Goal: Task Accomplishment & Management: Manage account settings

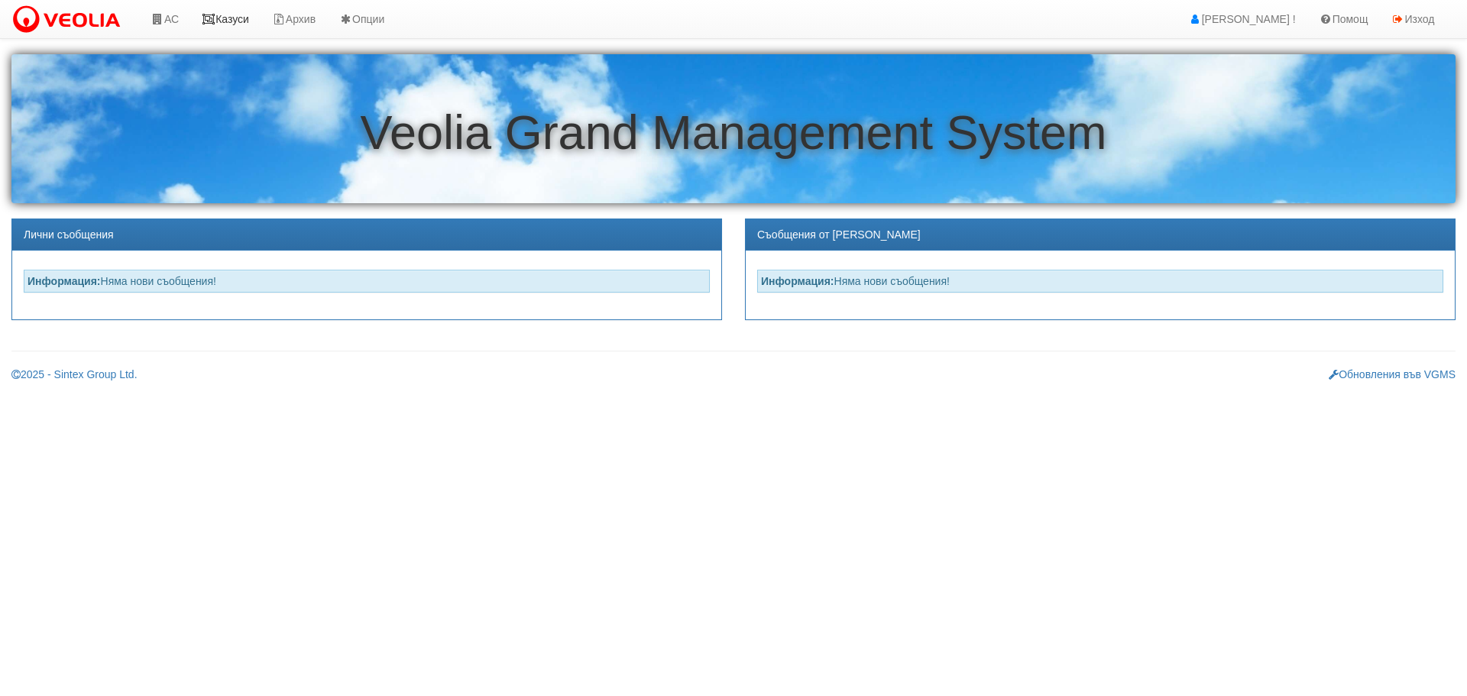
click at [221, 17] on link "Казуси" at bounding box center [225, 19] width 70 height 38
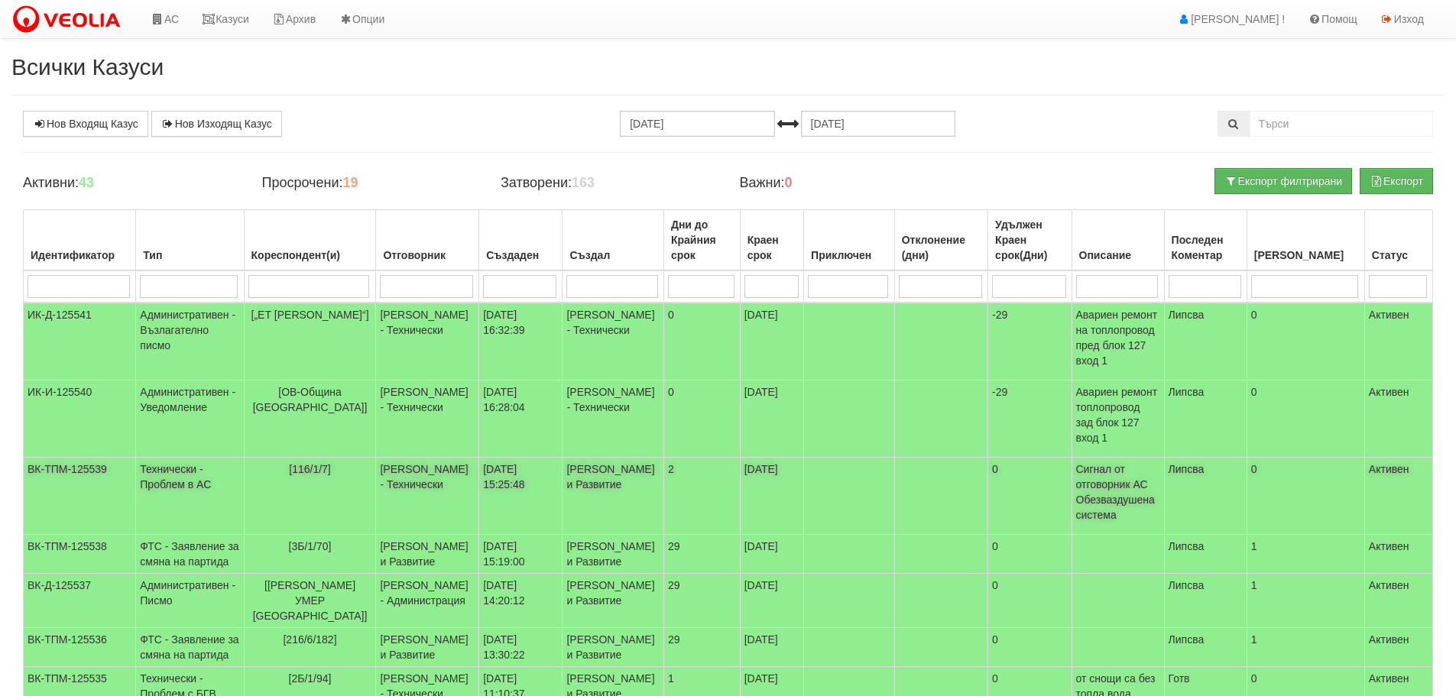
click at [181, 458] on td "Технически - Проблем в АС" at bounding box center [190, 496] width 108 height 77
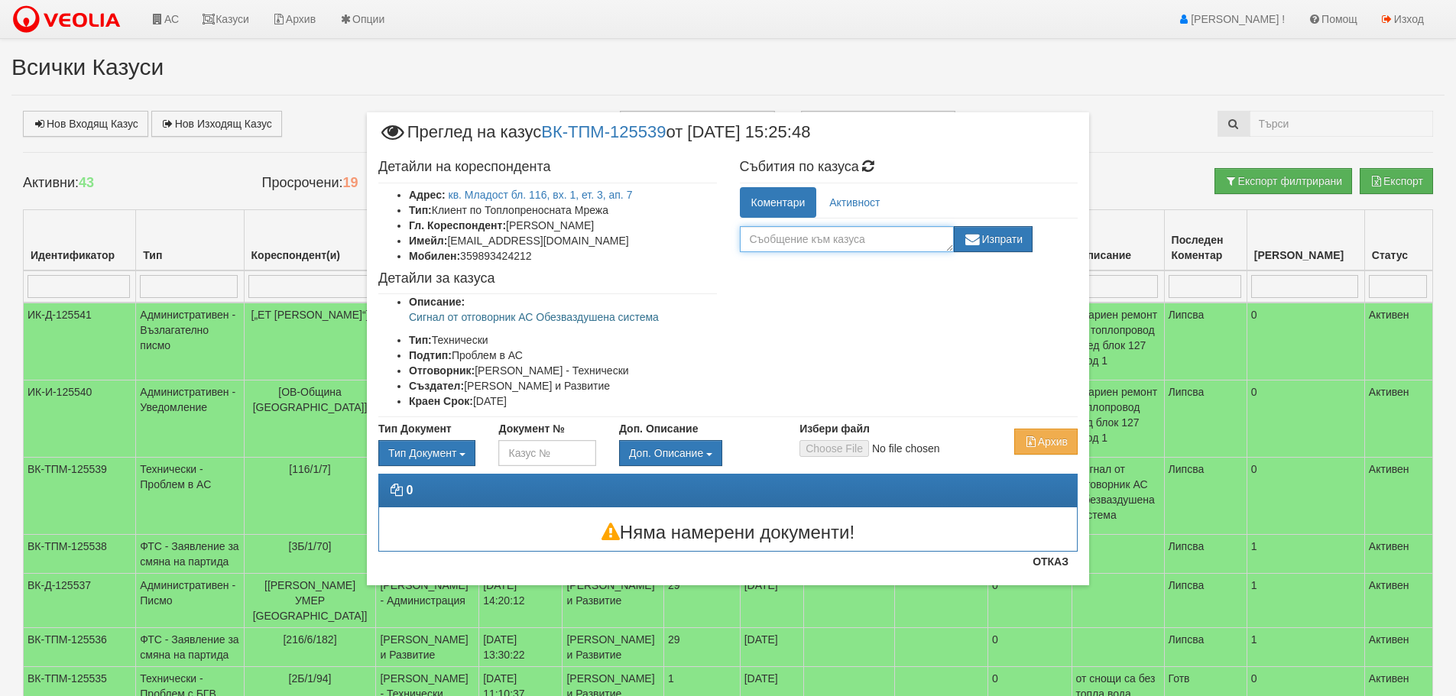
click at [880, 236] on textarea at bounding box center [847, 239] width 214 height 26
type textarea "Готов"
click at [1018, 235] on button "Изпрати" at bounding box center [993, 239] width 79 height 26
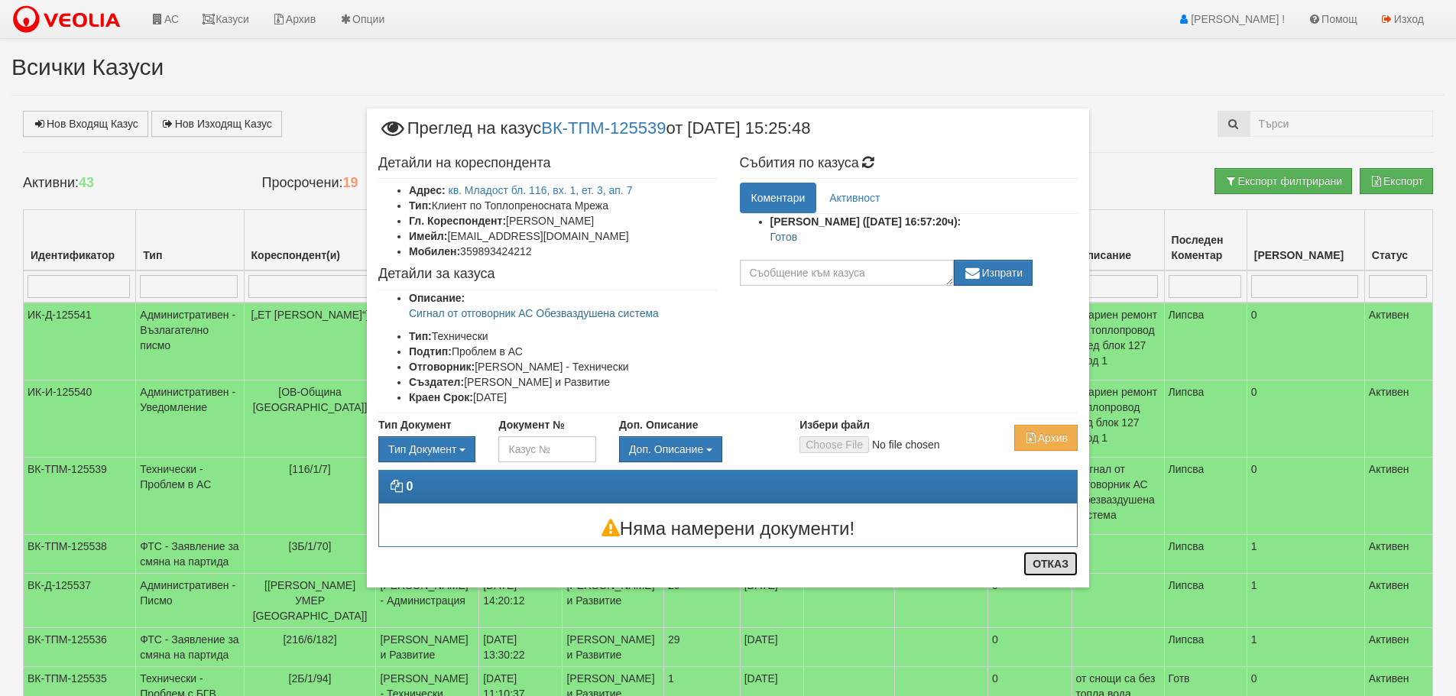
click at [1047, 562] on button "Отказ" at bounding box center [1050, 564] width 54 height 24
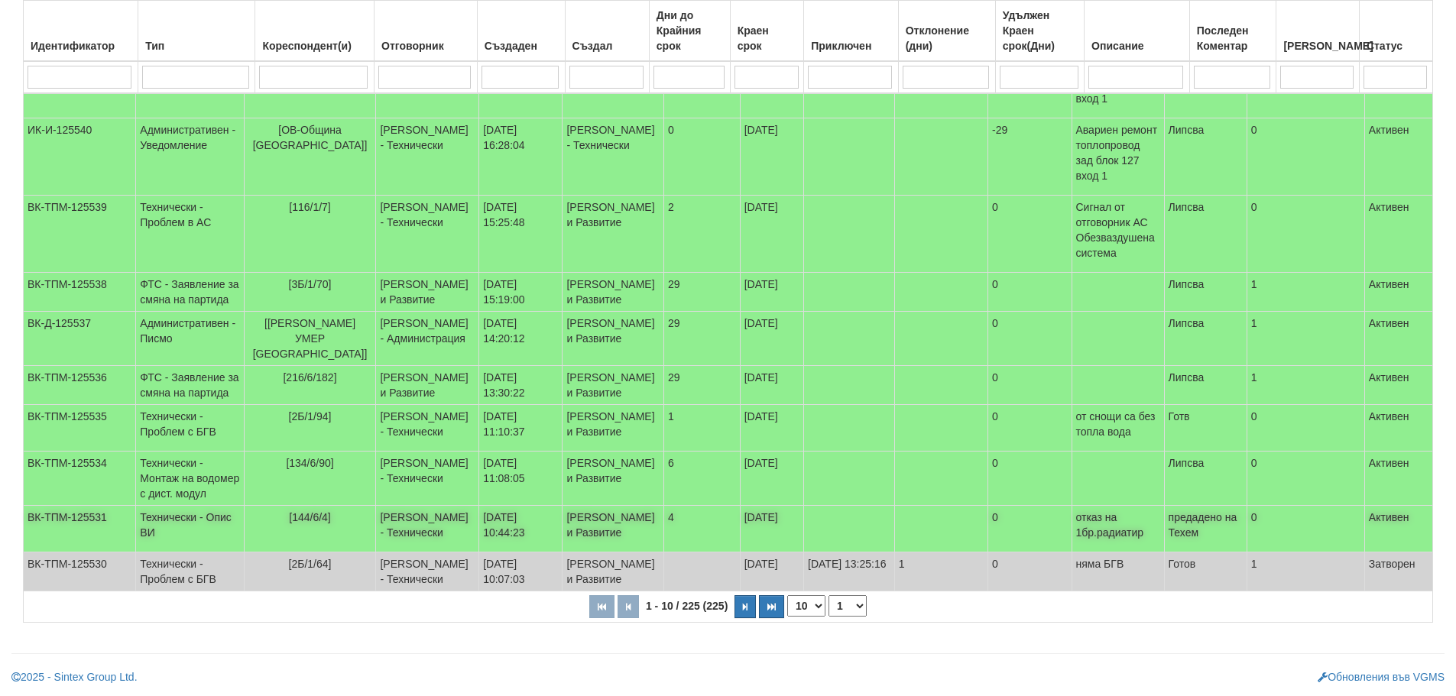
scroll to position [369, 0]
click at [848, 598] on select "1 2 3 4 5 6 10 15 20 23" at bounding box center [847, 605] width 38 height 21
click at [831, 617] on select "1 2 3 4 5 6 10 15 20 23" at bounding box center [847, 605] width 38 height 21
select select "2"
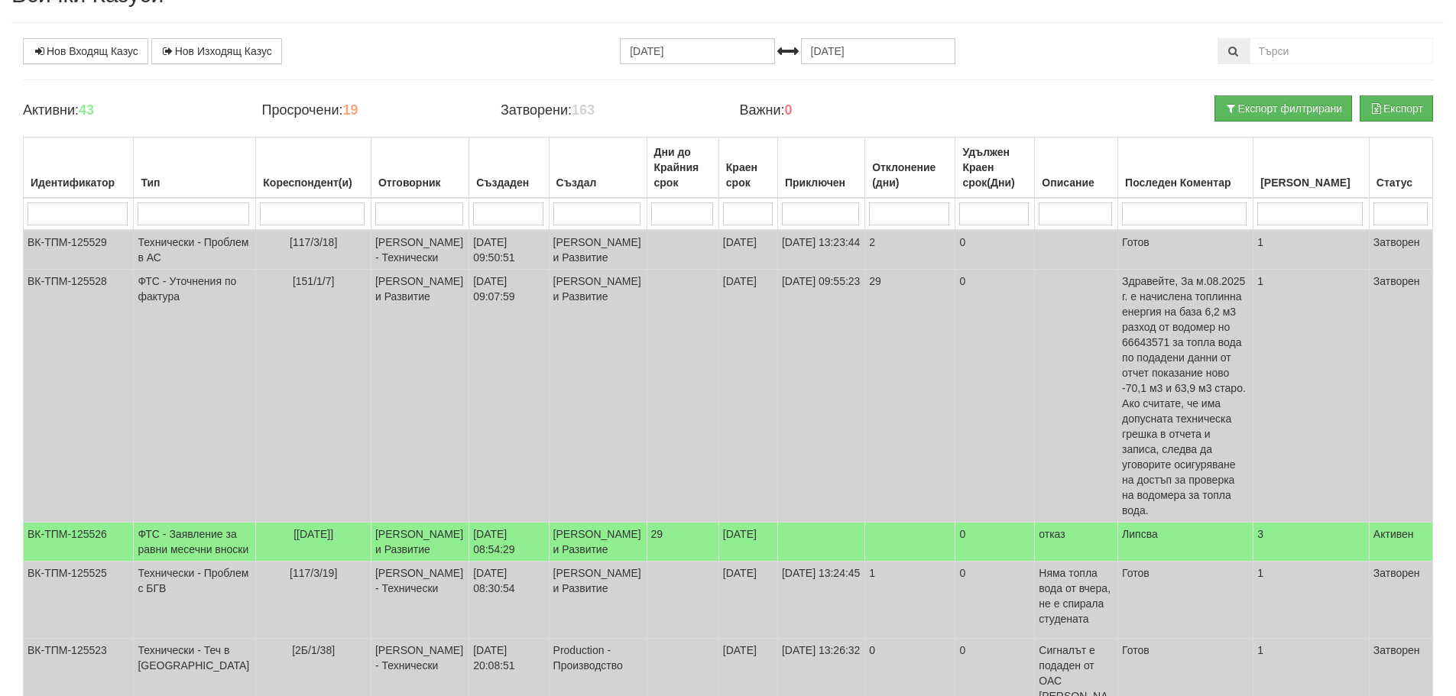
scroll to position [63, 0]
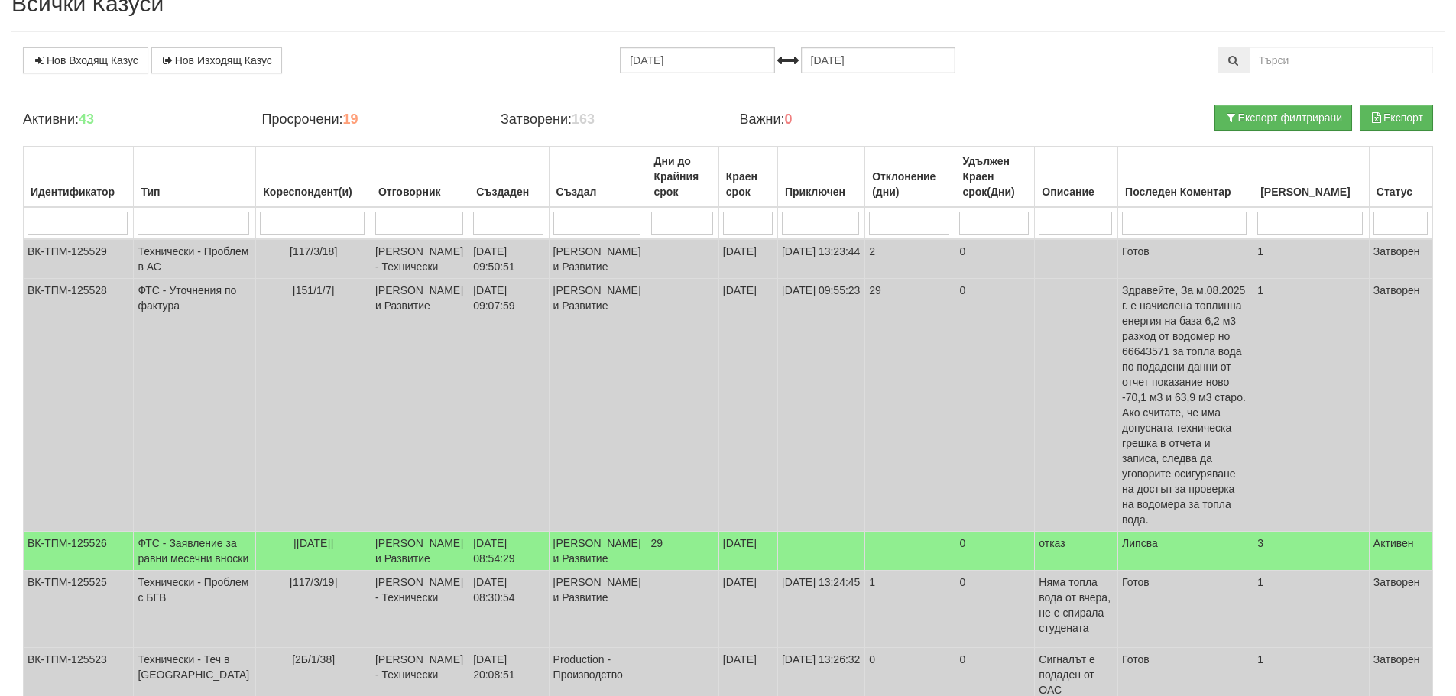
click at [271, 224] on input "search" at bounding box center [312, 223] width 105 height 23
type input "8"
select select "1"
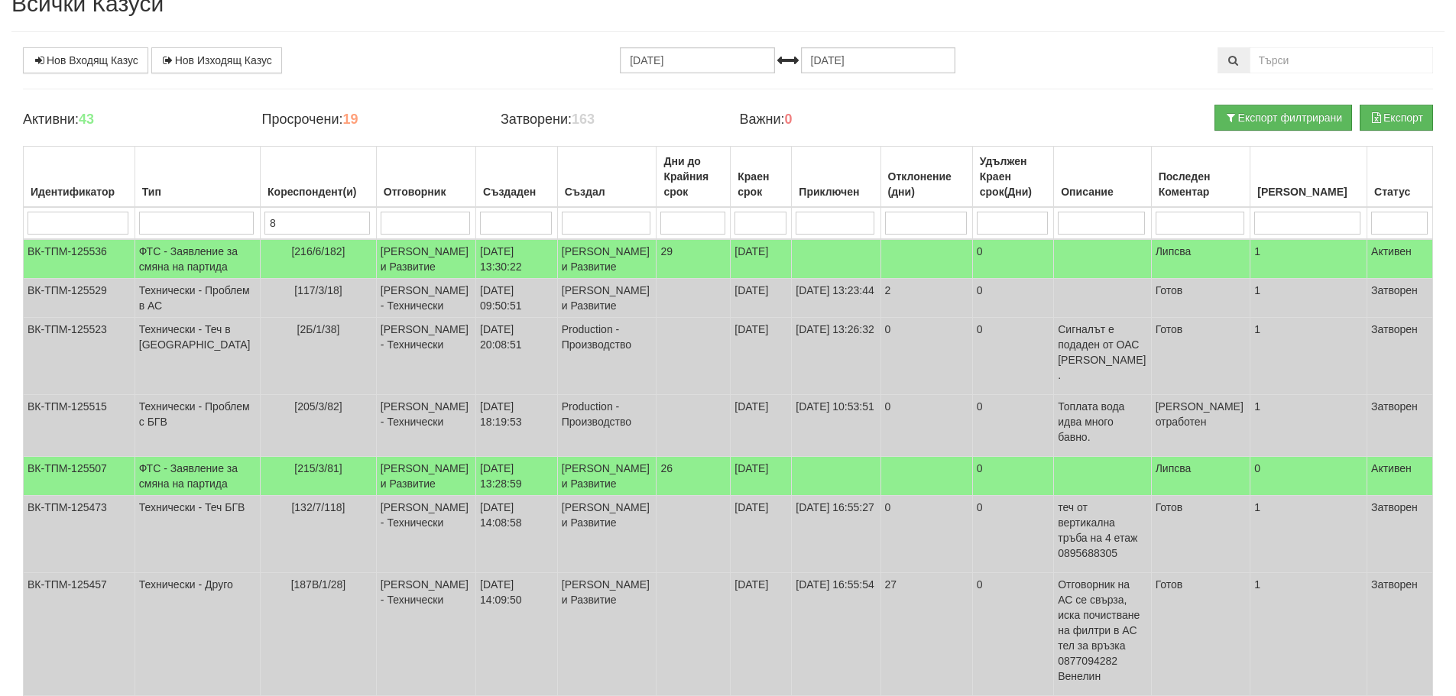
type input "80"
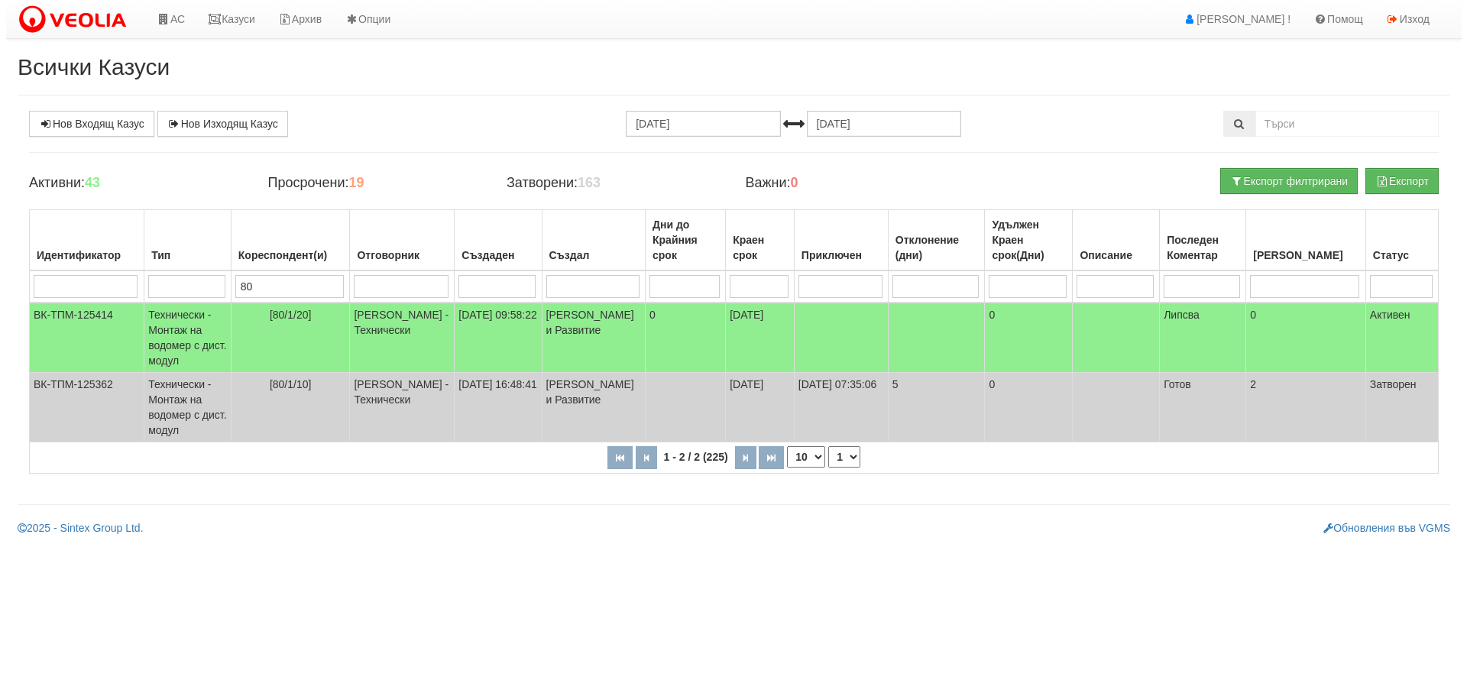
scroll to position [0, 0]
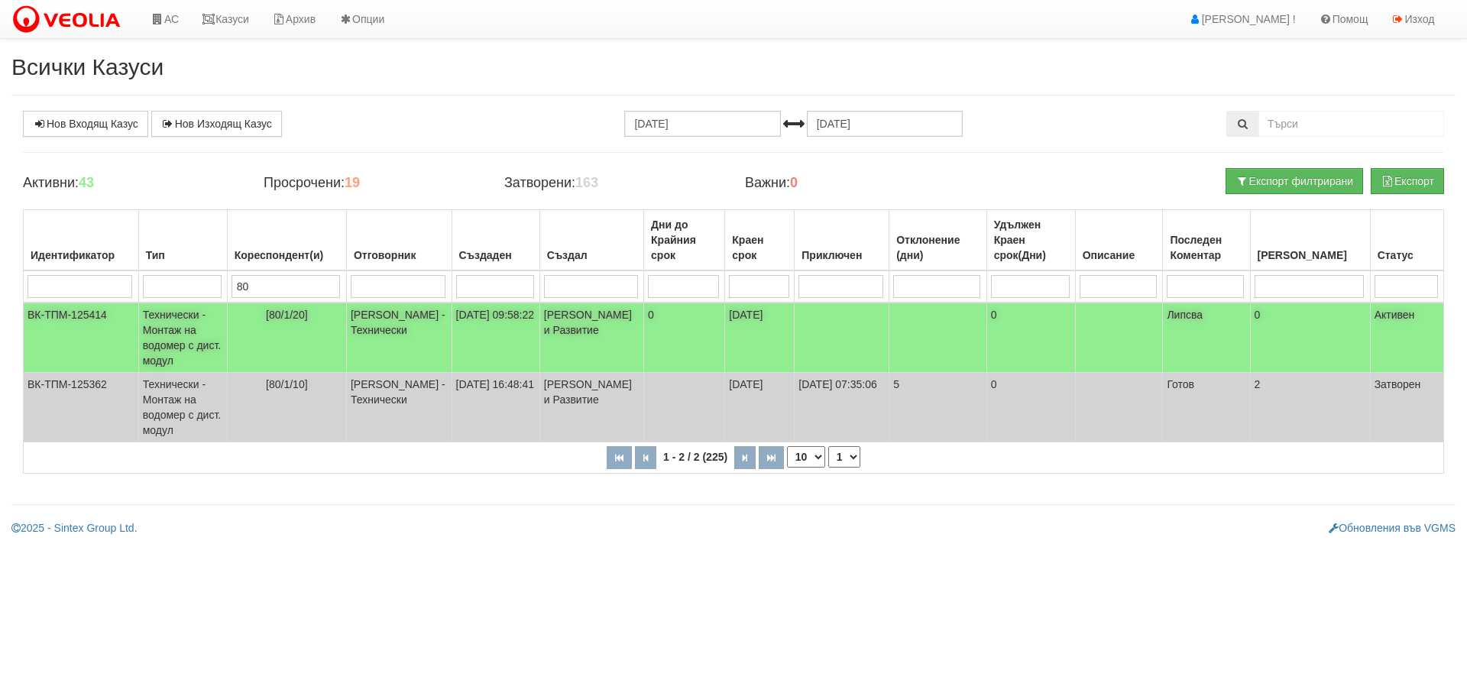
type input "80"
click at [178, 332] on td "Технически - Монтаж на водомер с дист. модул" at bounding box center [182, 338] width 89 height 70
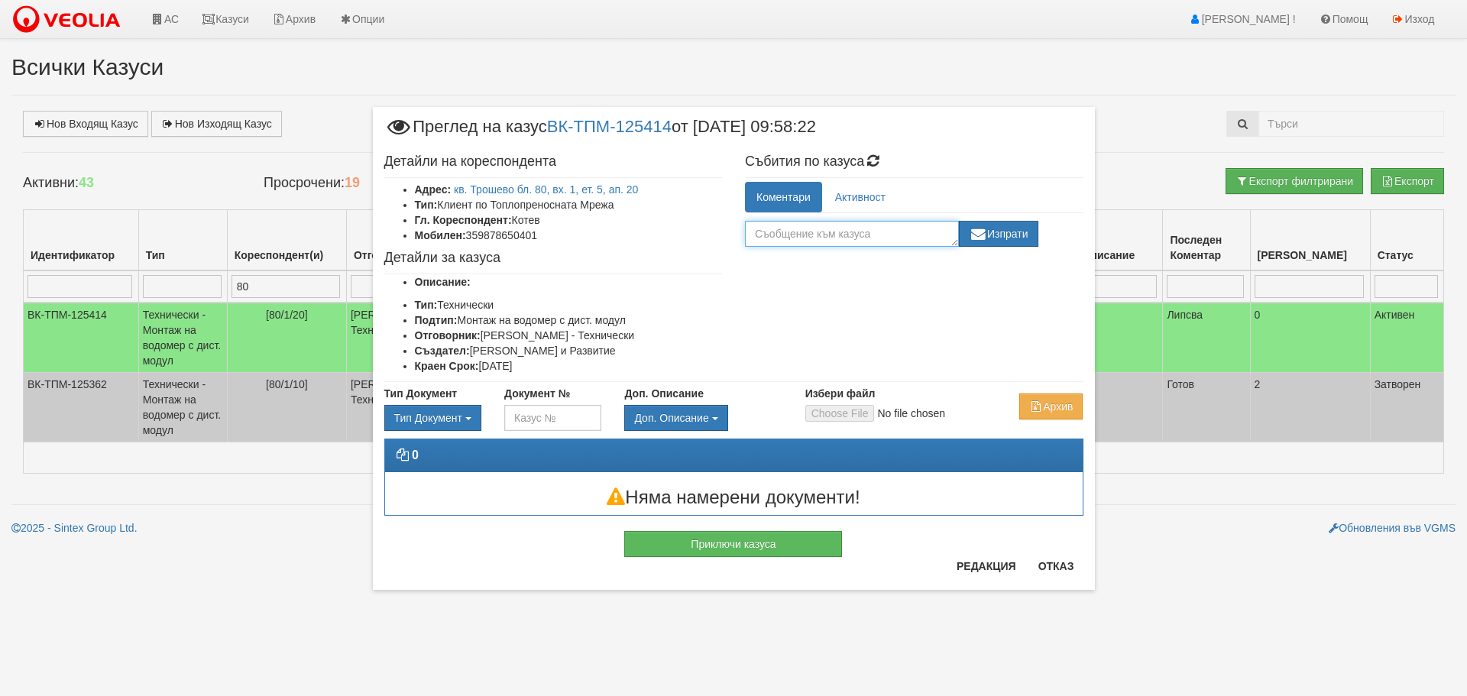
click at [862, 231] on textarea at bounding box center [852, 234] width 214 height 26
type textarea "сряда 9;00ч."
click at [1017, 238] on button "Изпрати" at bounding box center [998, 234] width 79 height 26
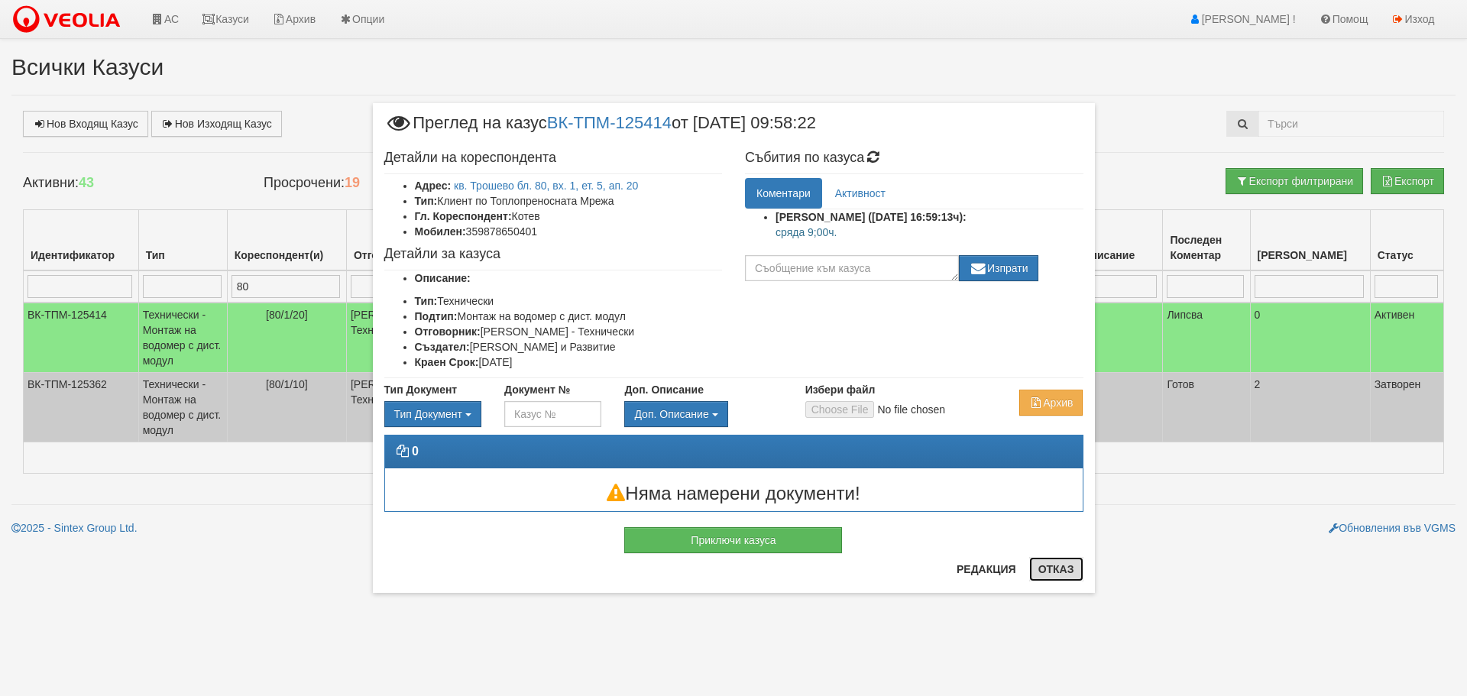
click at [1049, 572] on button "Отказ" at bounding box center [1056, 569] width 54 height 24
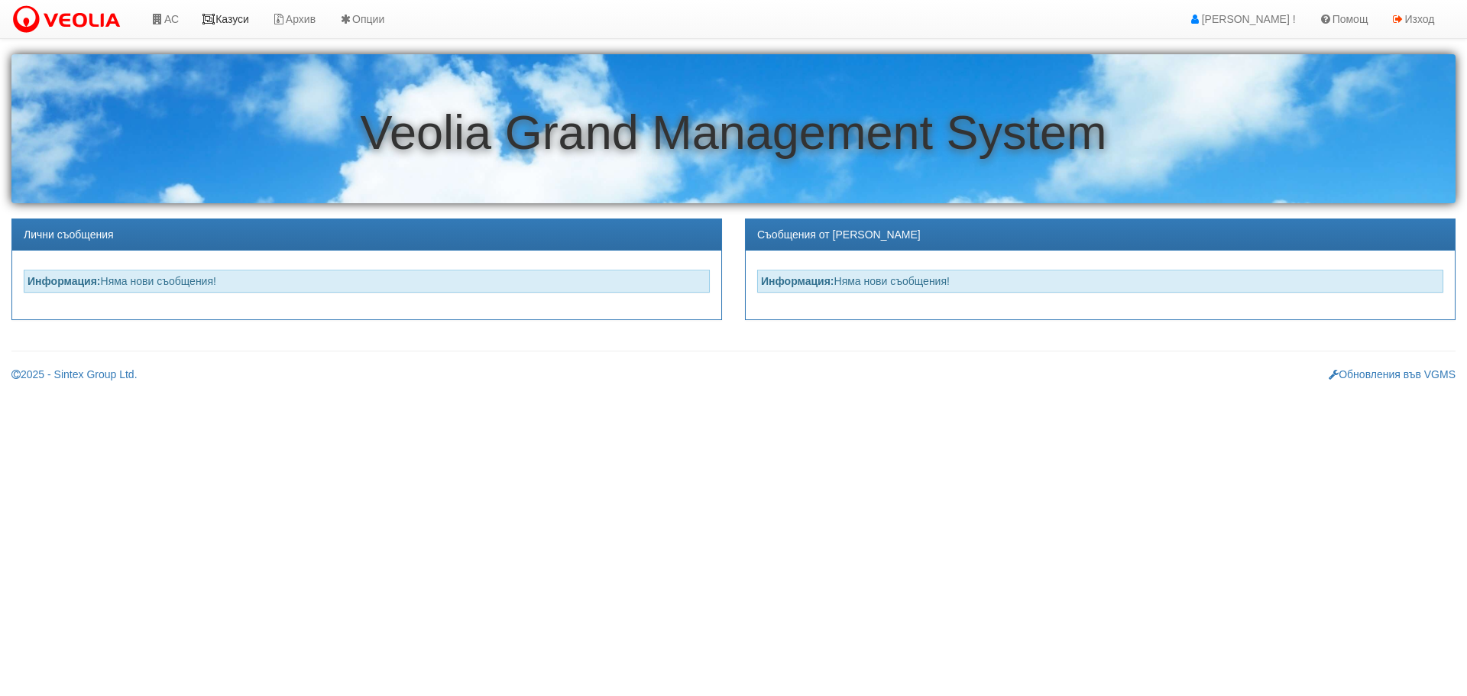
click at [245, 15] on link "Казуси" at bounding box center [225, 19] width 70 height 38
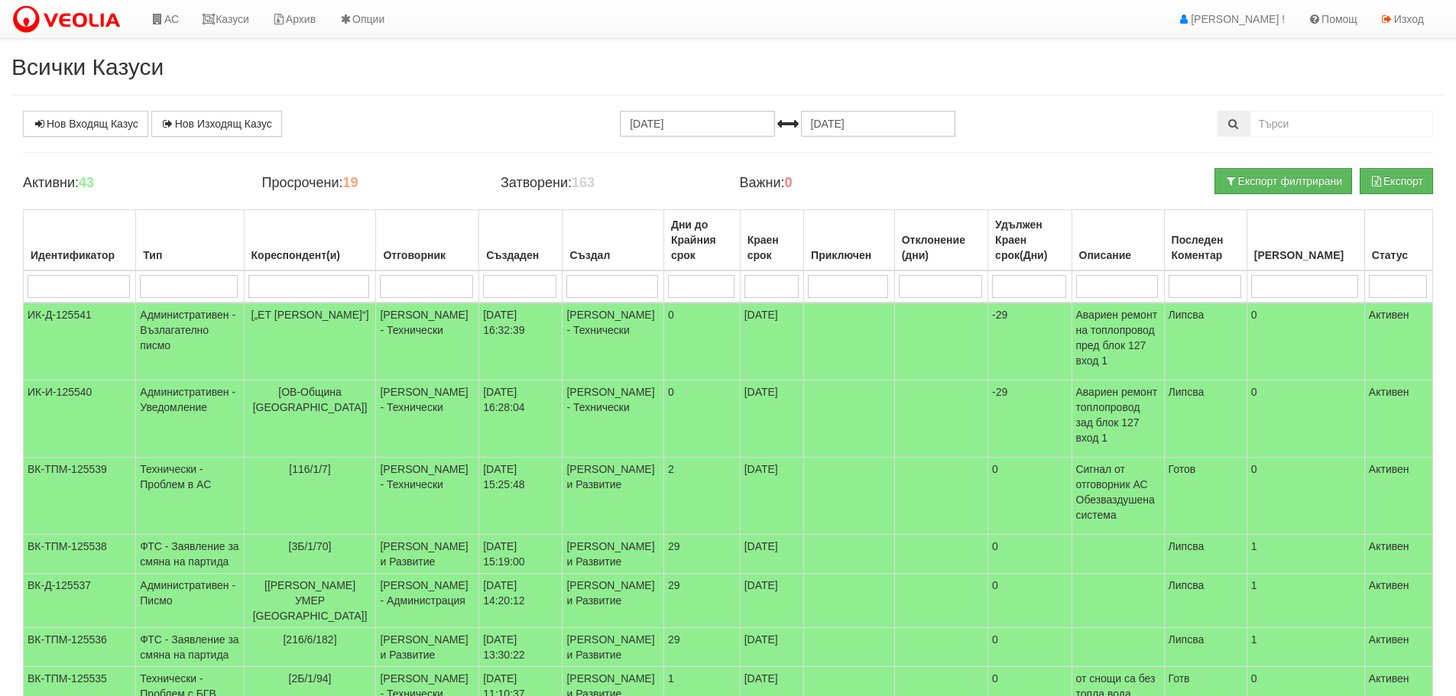
click at [425, 289] on input "search" at bounding box center [426, 286] width 92 height 23
type input "д"
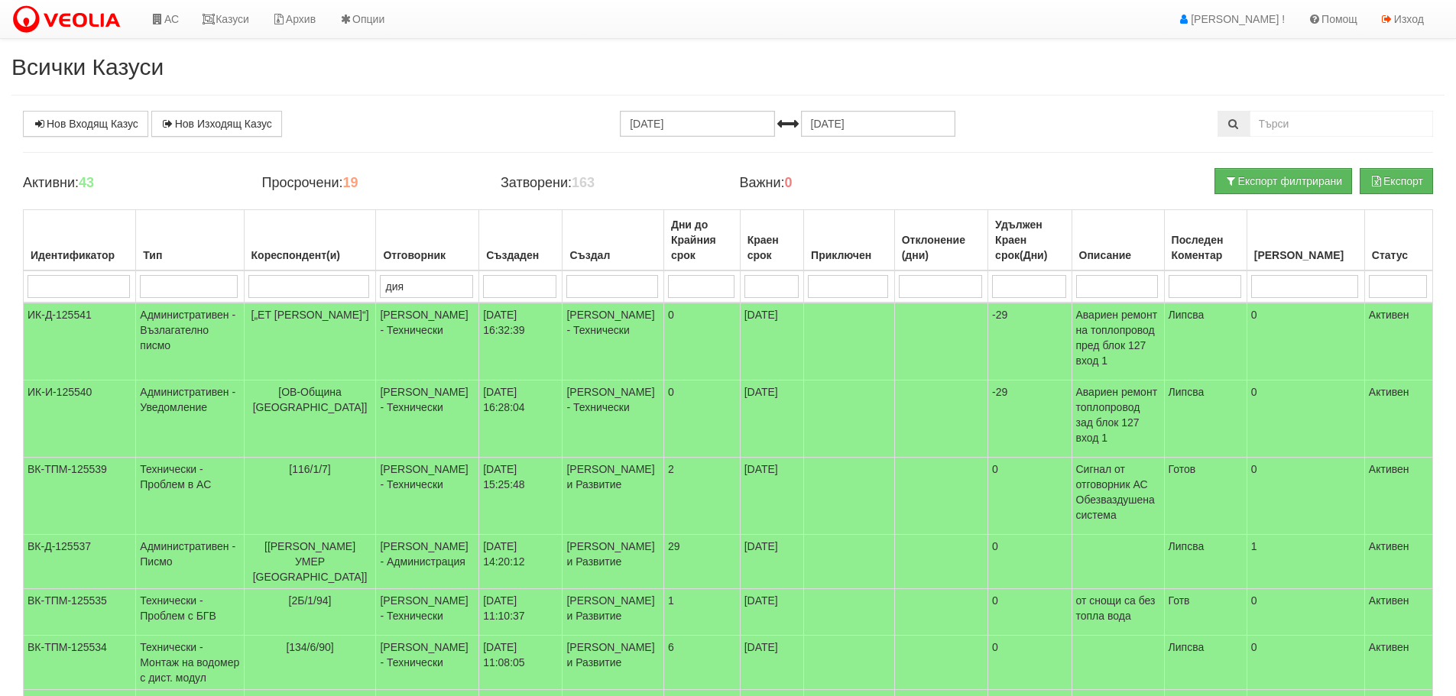
type input "диян"
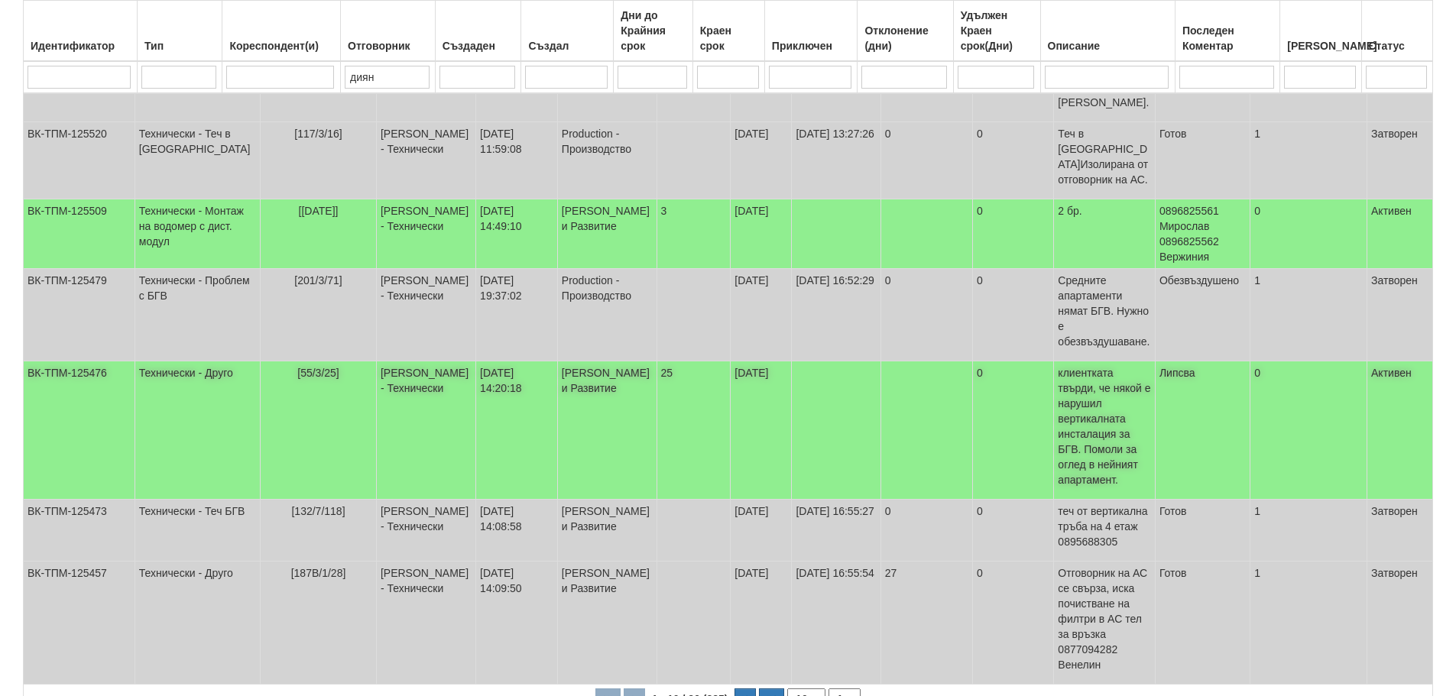
scroll to position [400, 0]
type input "диян"
click at [849, 687] on select "1 2 3" at bounding box center [844, 697] width 32 height 21
click at [831, 687] on select "1 2 3" at bounding box center [844, 697] width 32 height 21
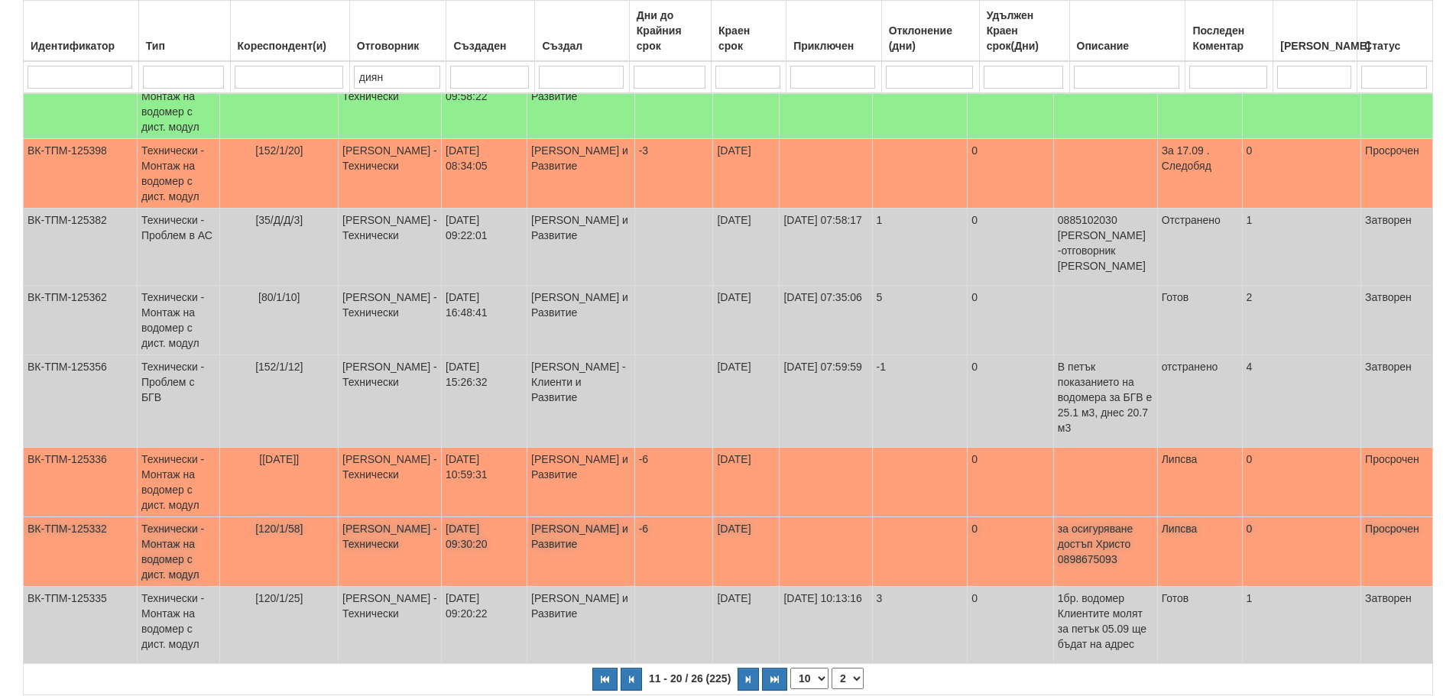
scroll to position [407, 0]
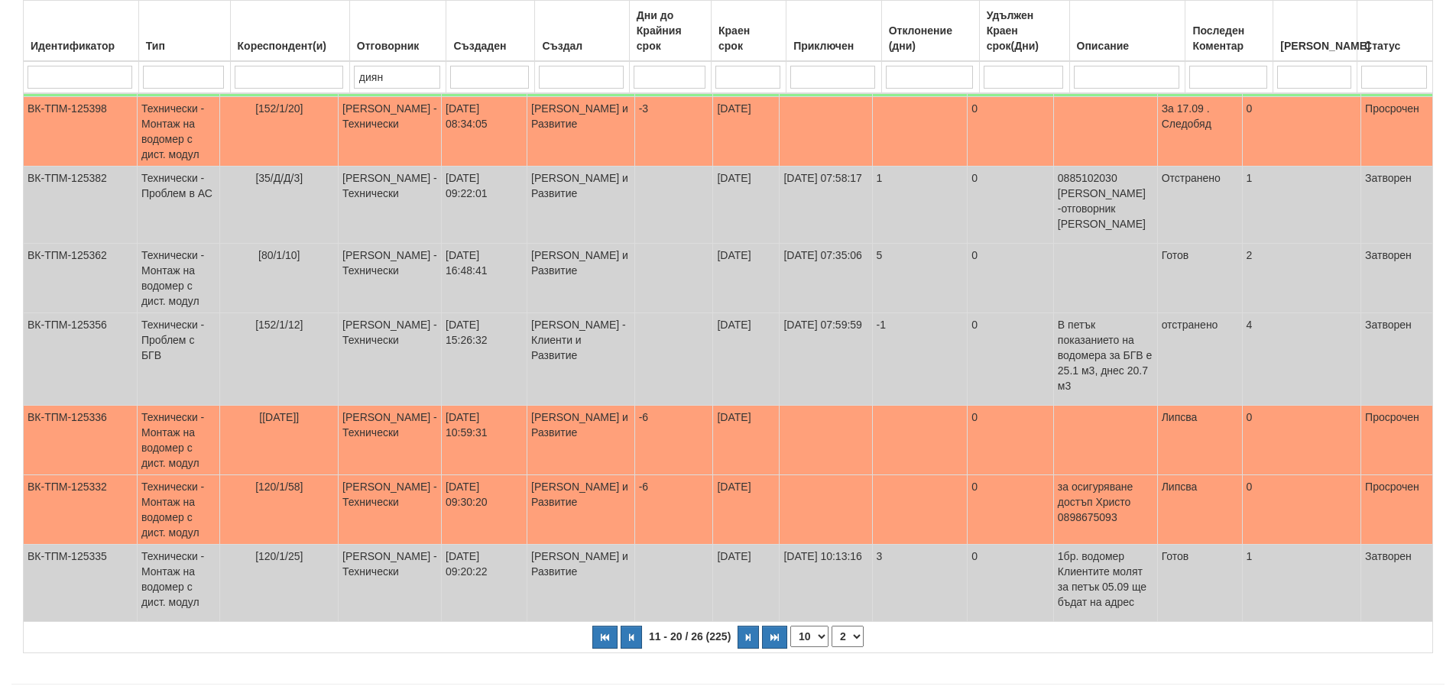
click at [851, 626] on select "1 2 3" at bounding box center [847, 636] width 32 height 21
click at [831, 626] on select "1 2 3" at bounding box center [847, 636] width 32 height 21
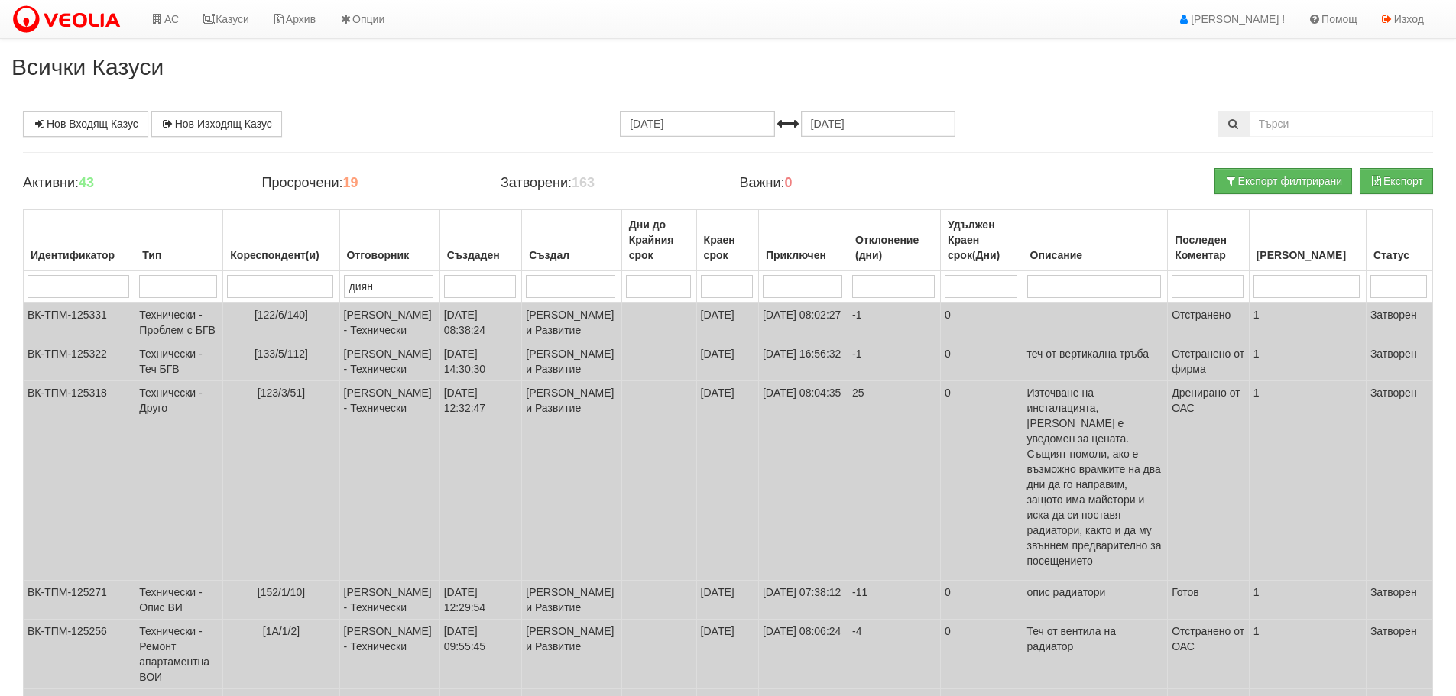
scroll to position [183, 0]
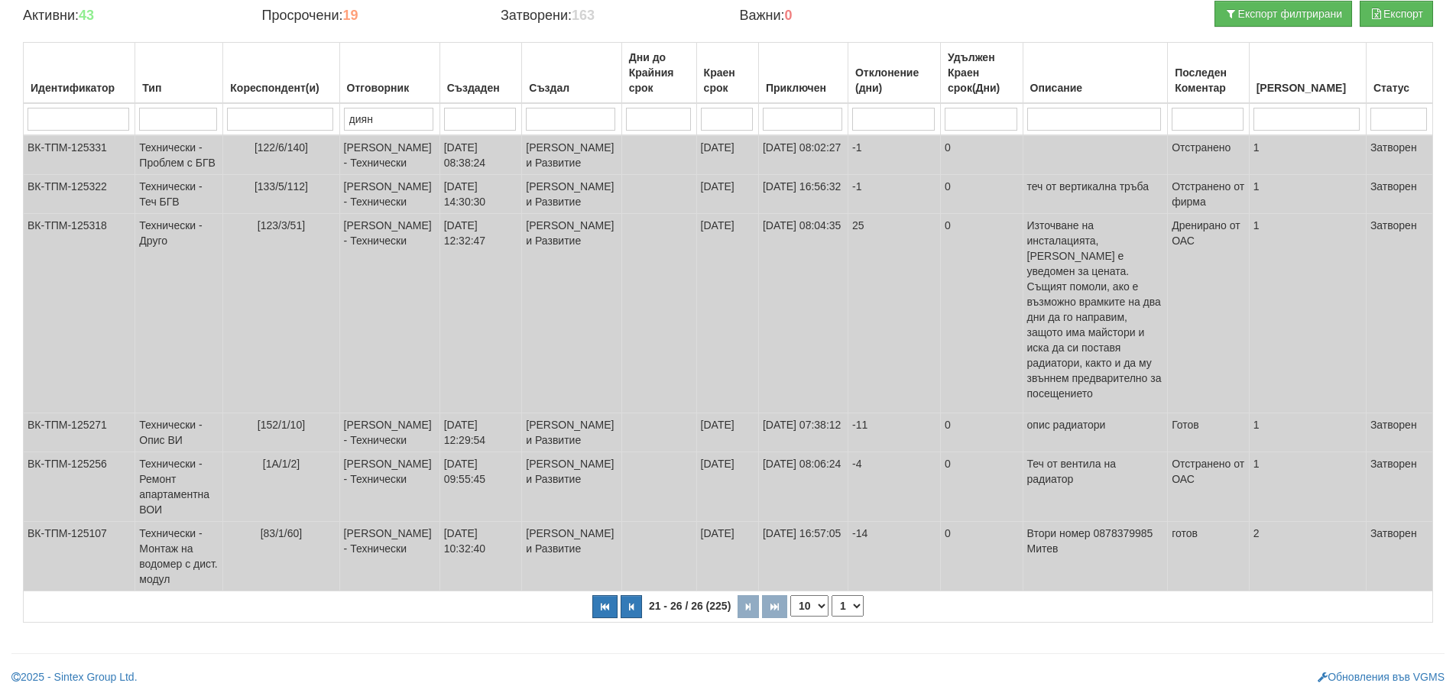
click at [851, 605] on select "1 2 3" at bounding box center [847, 605] width 32 height 21
click at [831, 617] on select "1 2 3" at bounding box center [847, 605] width 32 height 21
select select "2"
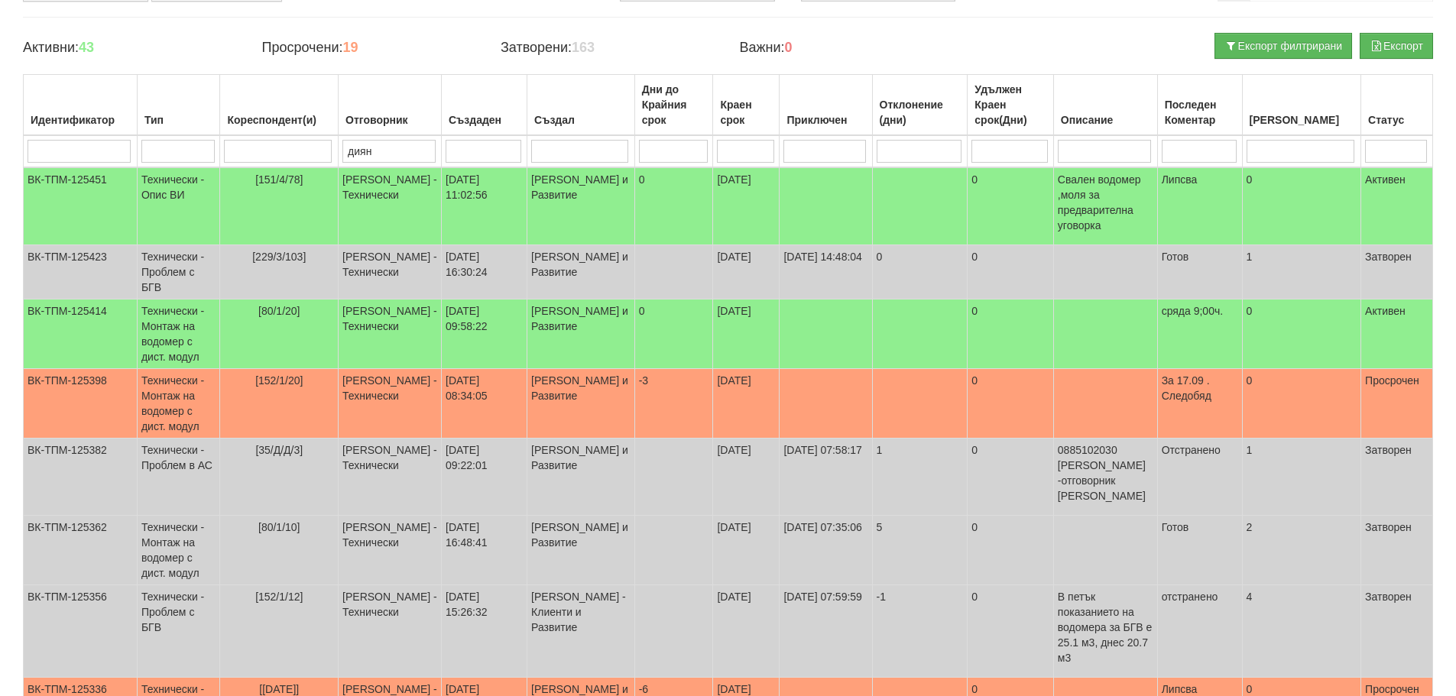
scroll to position [0, 0]
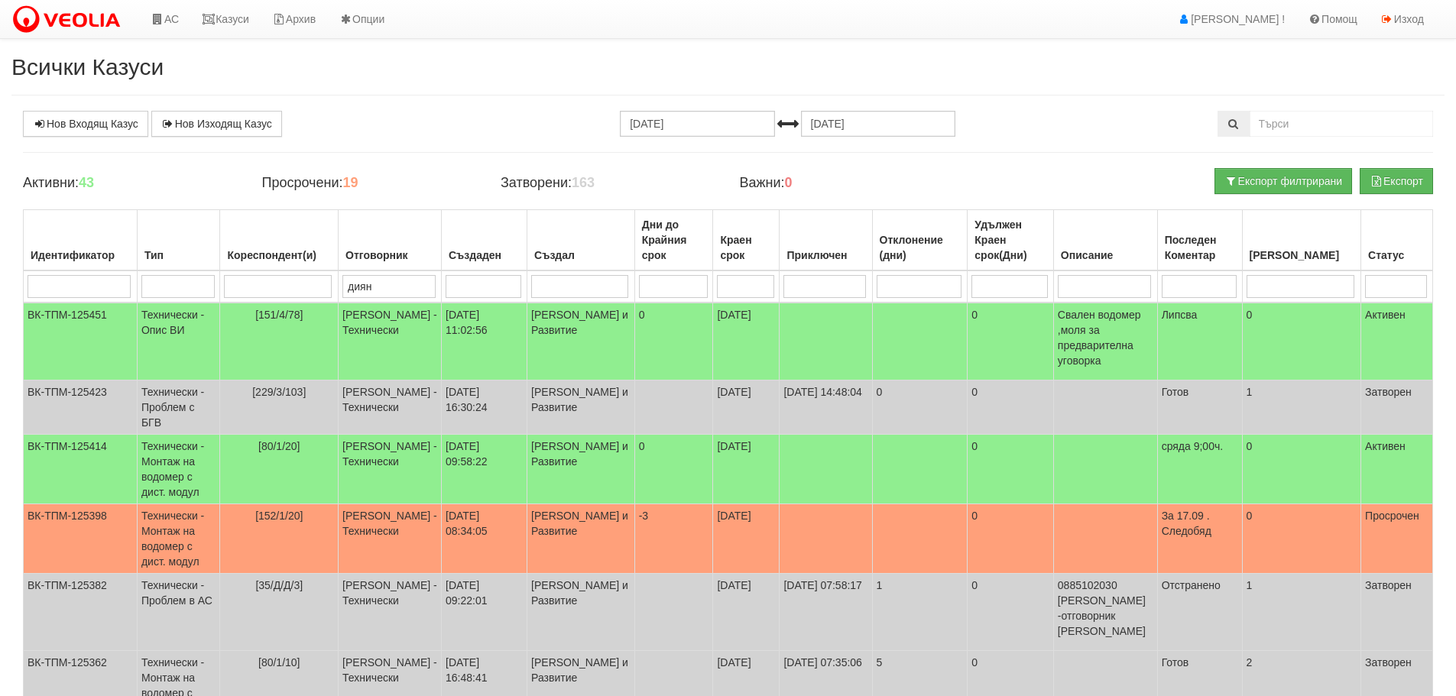
drag, startPoint x: 397, startPoint y: 288, endPoint x: 293, endPoint y: 286, distance: 104.0
click at [293, 286] on tr "диян" at bounding box center [728, 287] width 1409 height 32
select select "1"
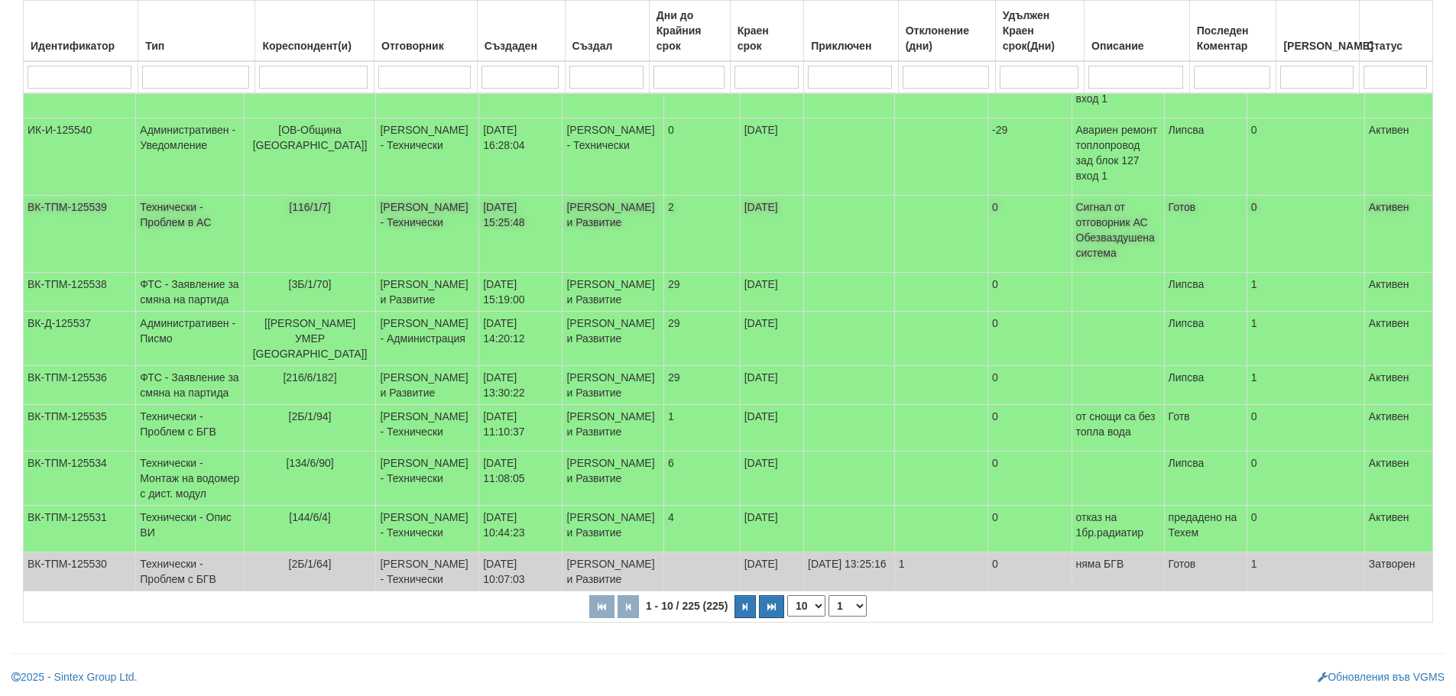
scroll to position [369, 0]
click at [847, 610] on select "1 2 3 4 5 6 10 15 20 23" at bounding box center [847, 605] width 38 height 21
click at [831, 617] on select "1 2 3 4 5 6 10 15 20 23" at bounding box center [847, 605] width 38 height 21
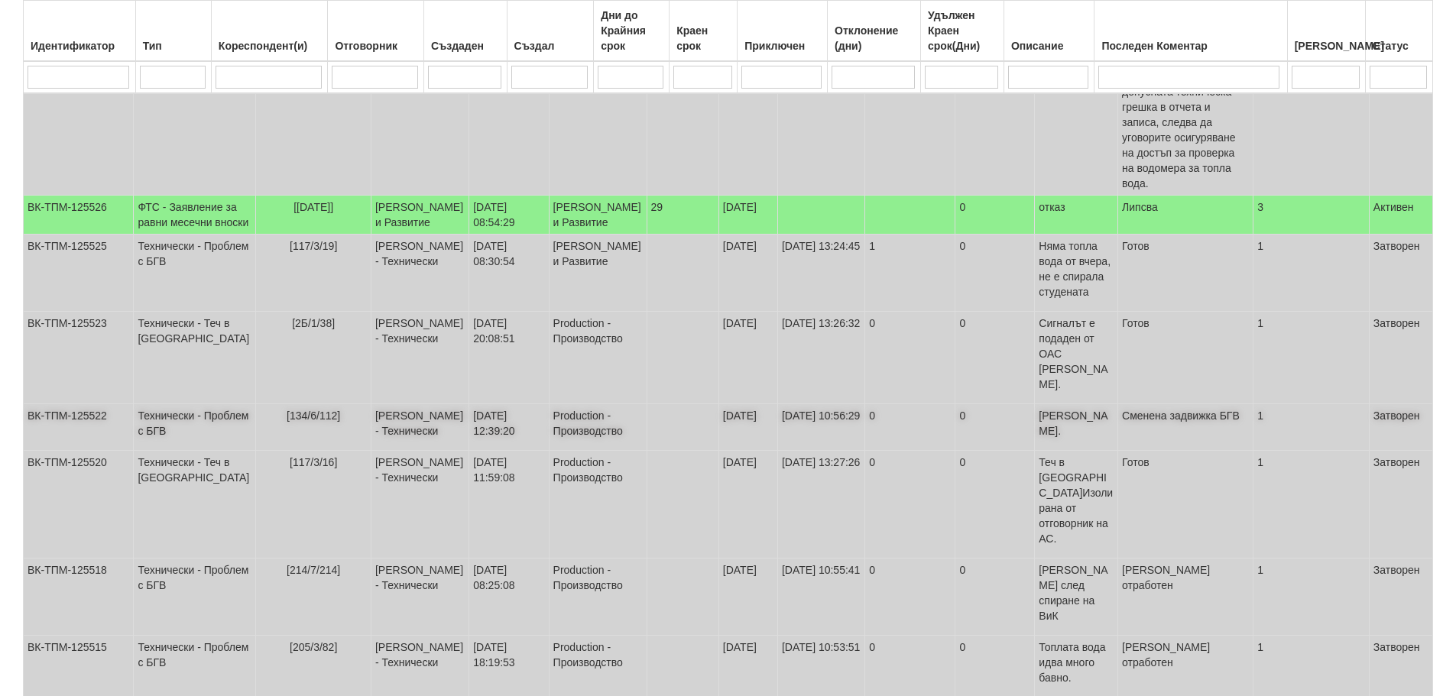
scroll to position [459, 0]
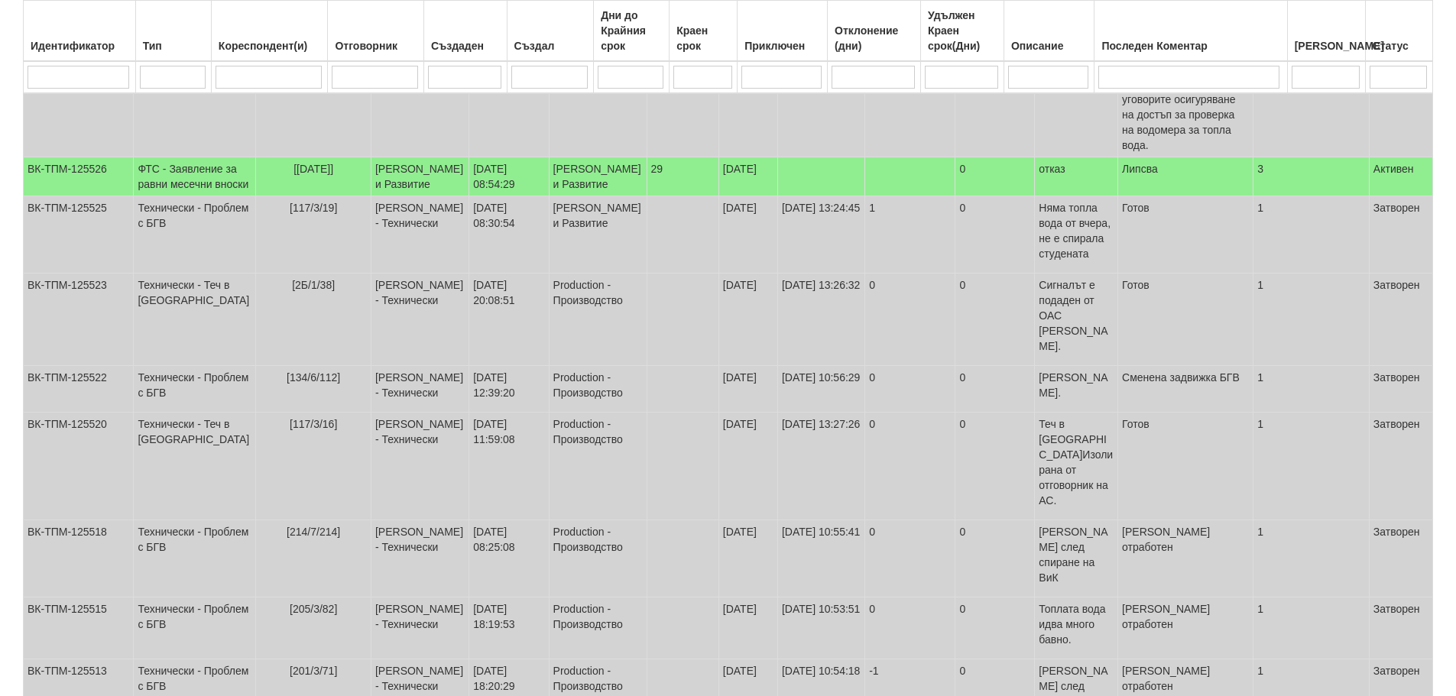
select select "3"
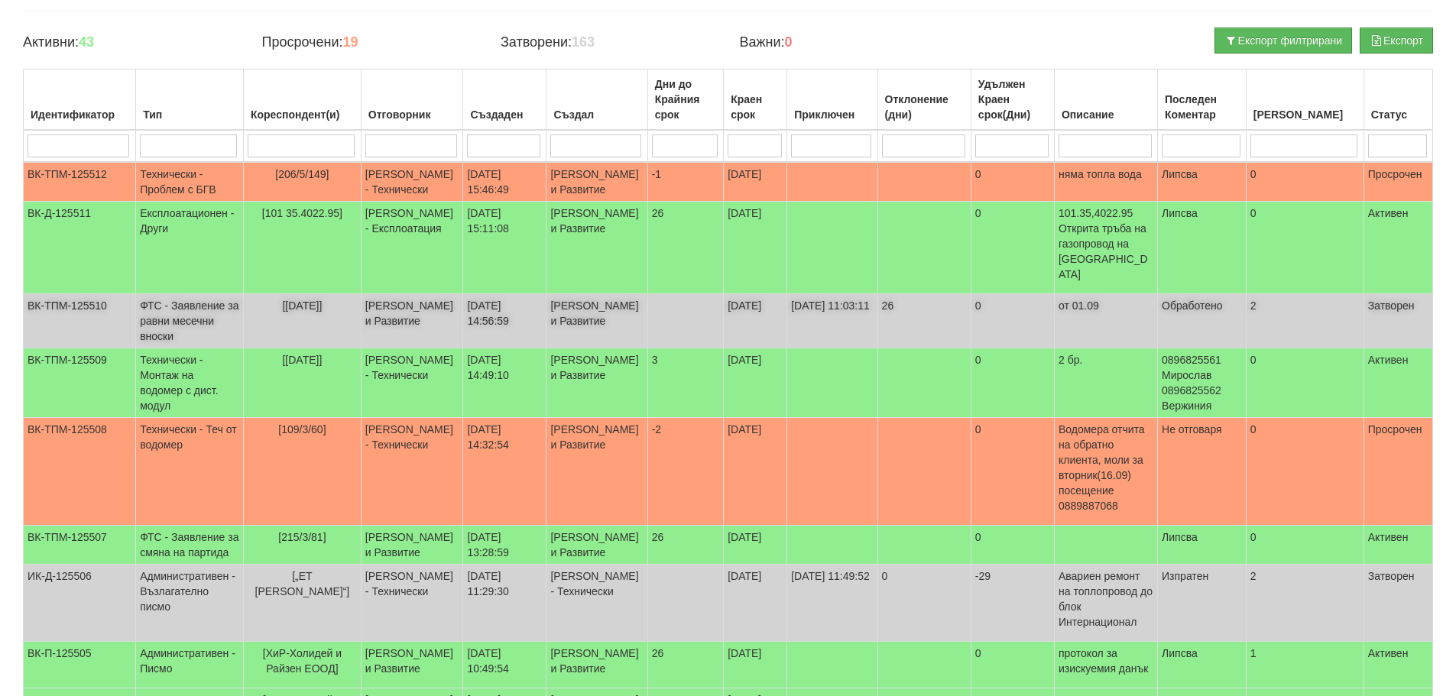
scroll to position [0, 0]
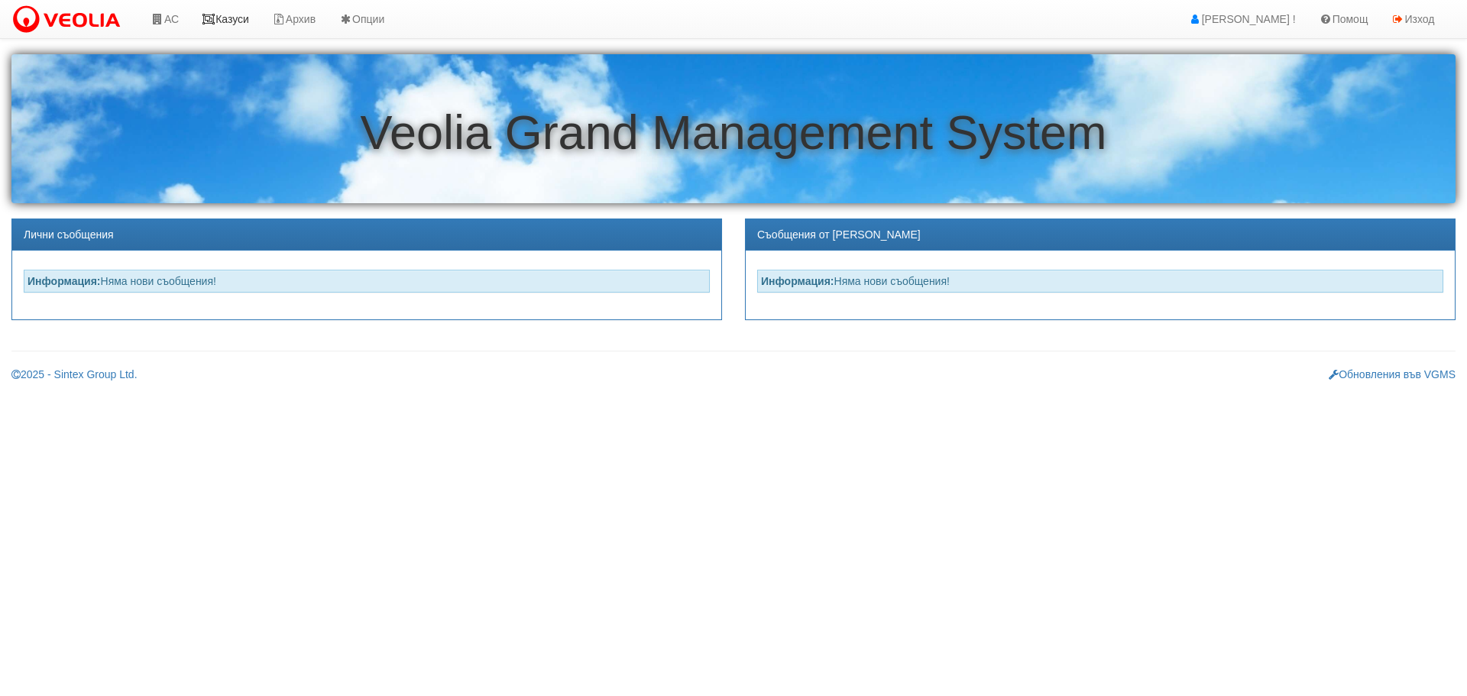
click at [248, 18] on link "Казуси" at bounding box center [225, 19] width 70 height 38
click at [239, 17] on link "Казуси" at bounding box center [225, 19] width 70 height 38
click at [225, 22] on link "Казуси" at bounding box center [225, 19] width 70 height 38
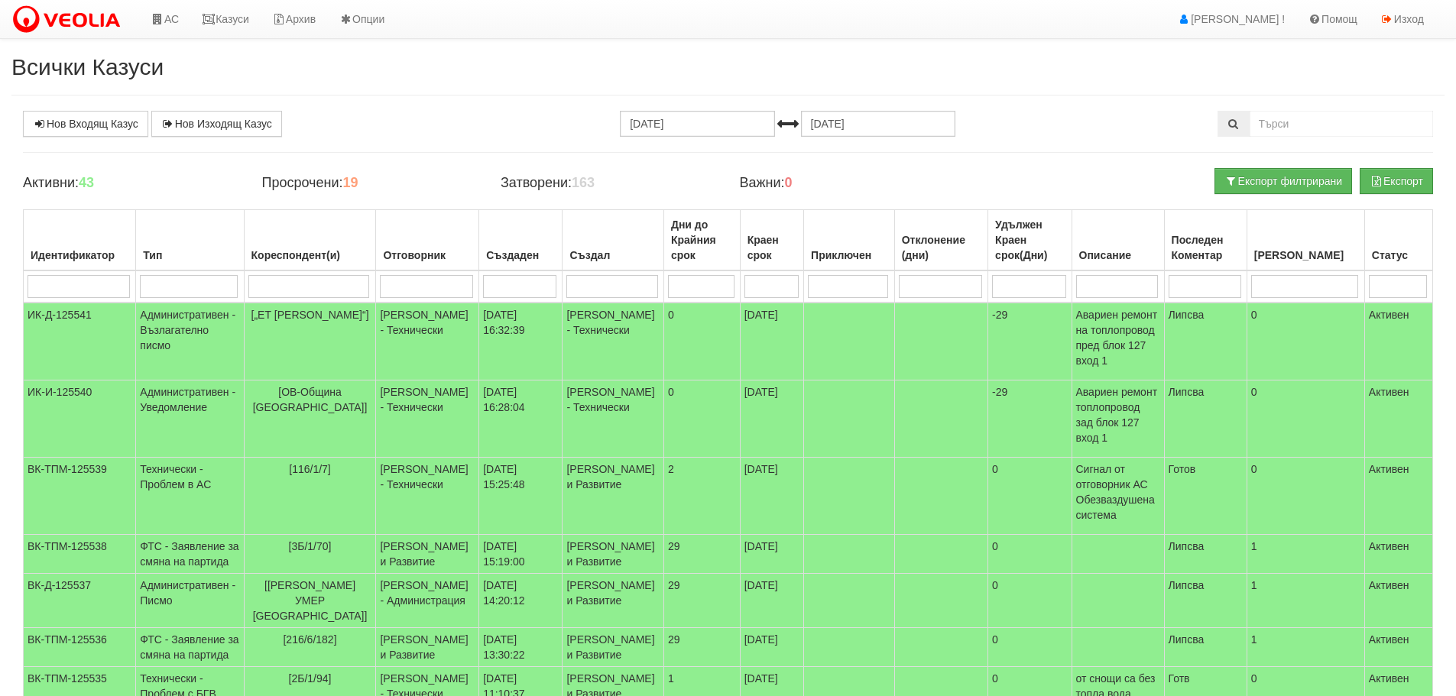
click at [344, 285] on input "search" at bounding box center [309, 286] width 122 height 23
type input "1"
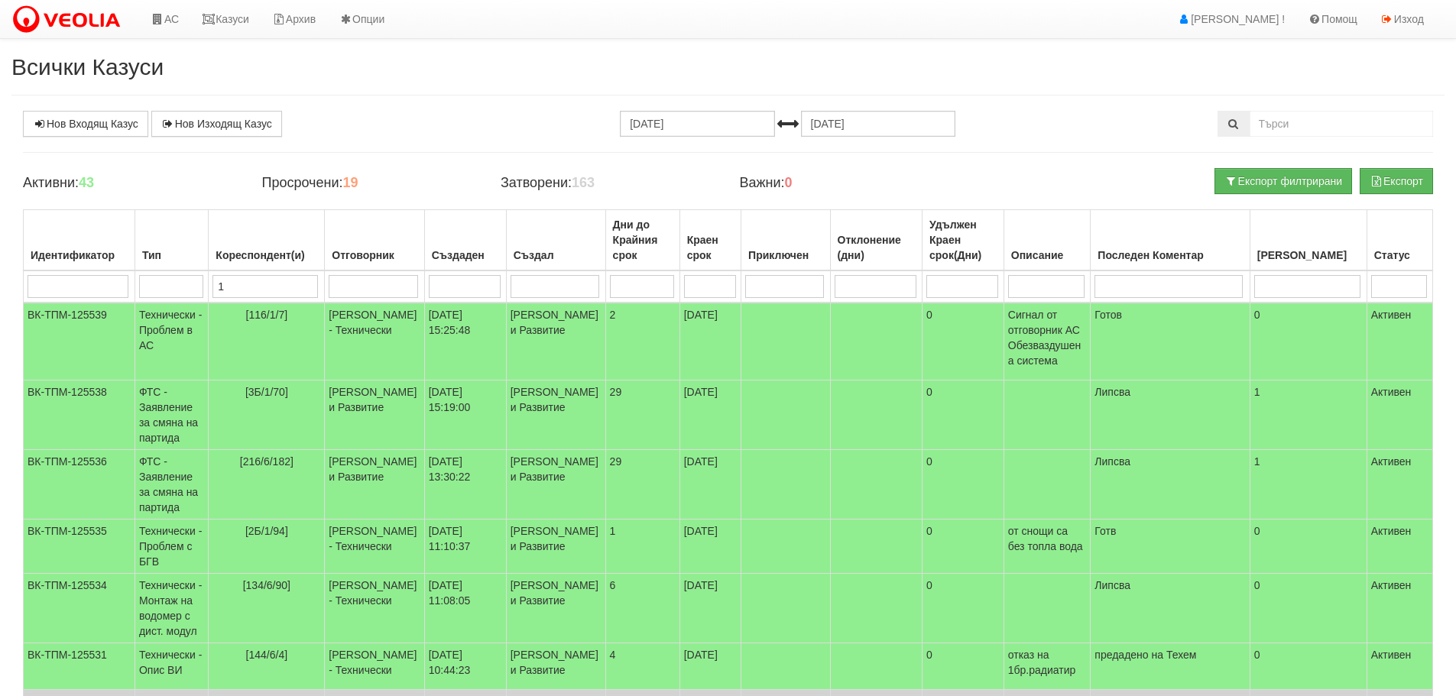
type input "13"
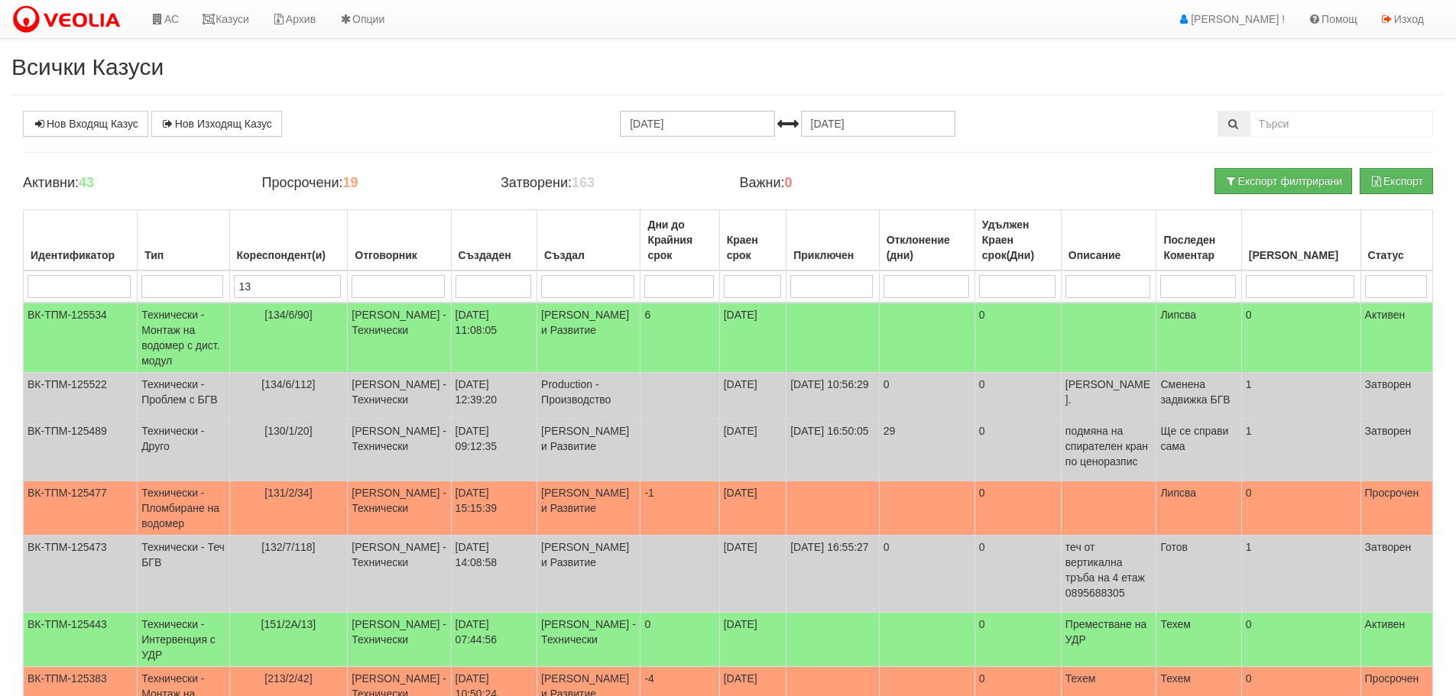
type input "130"
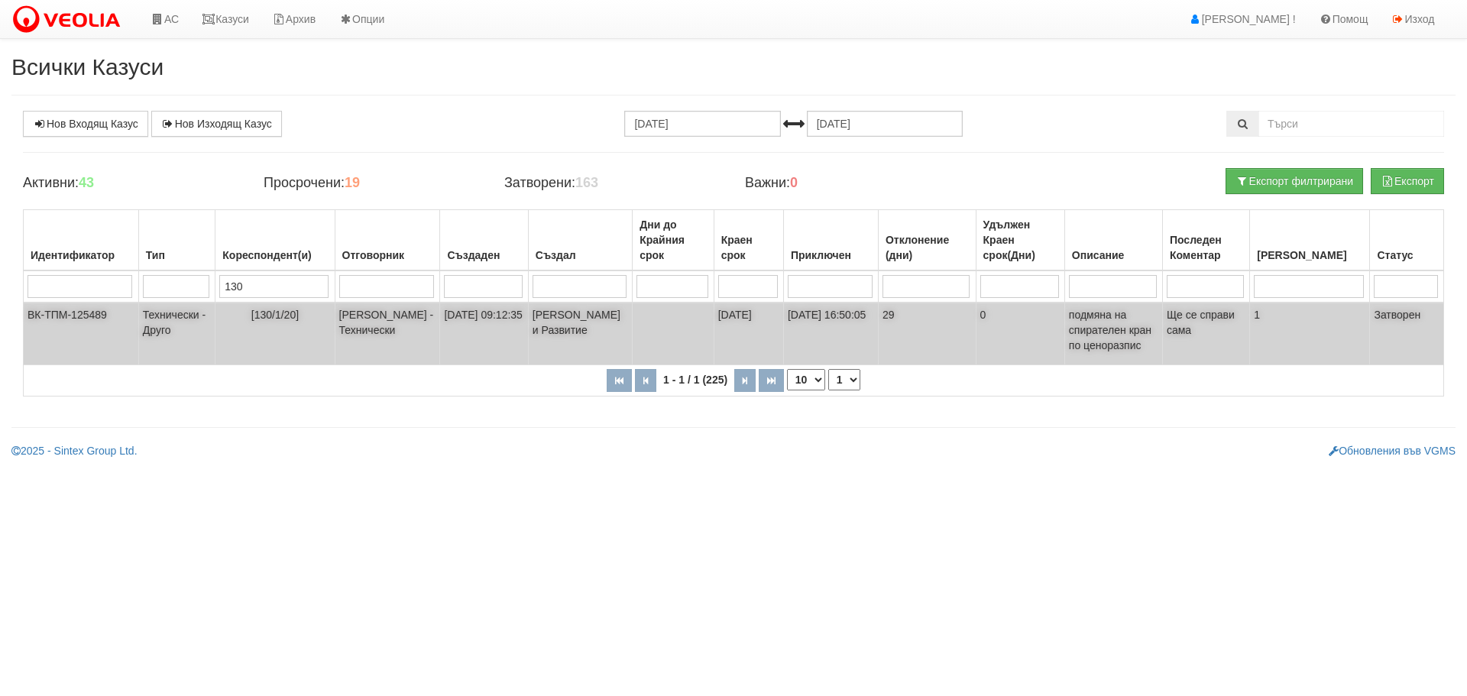
type input "130"
click at [181, 316] on td "Технически - Друго" at bounding box center [176, 334] width 76 height 63
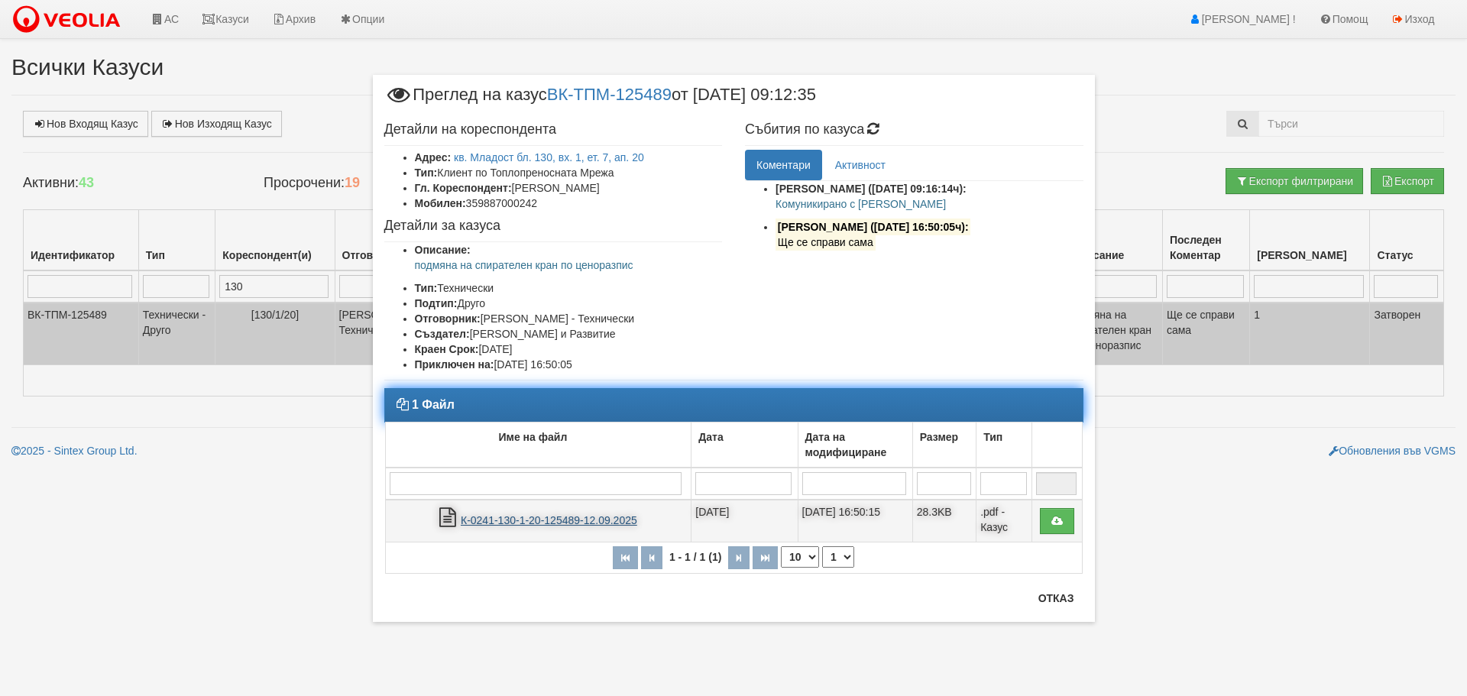
click at [600, 521] on link "К-0241-130-1-20-125489-12.09.2025" at bounding box center [549, 520] width 177 height 12
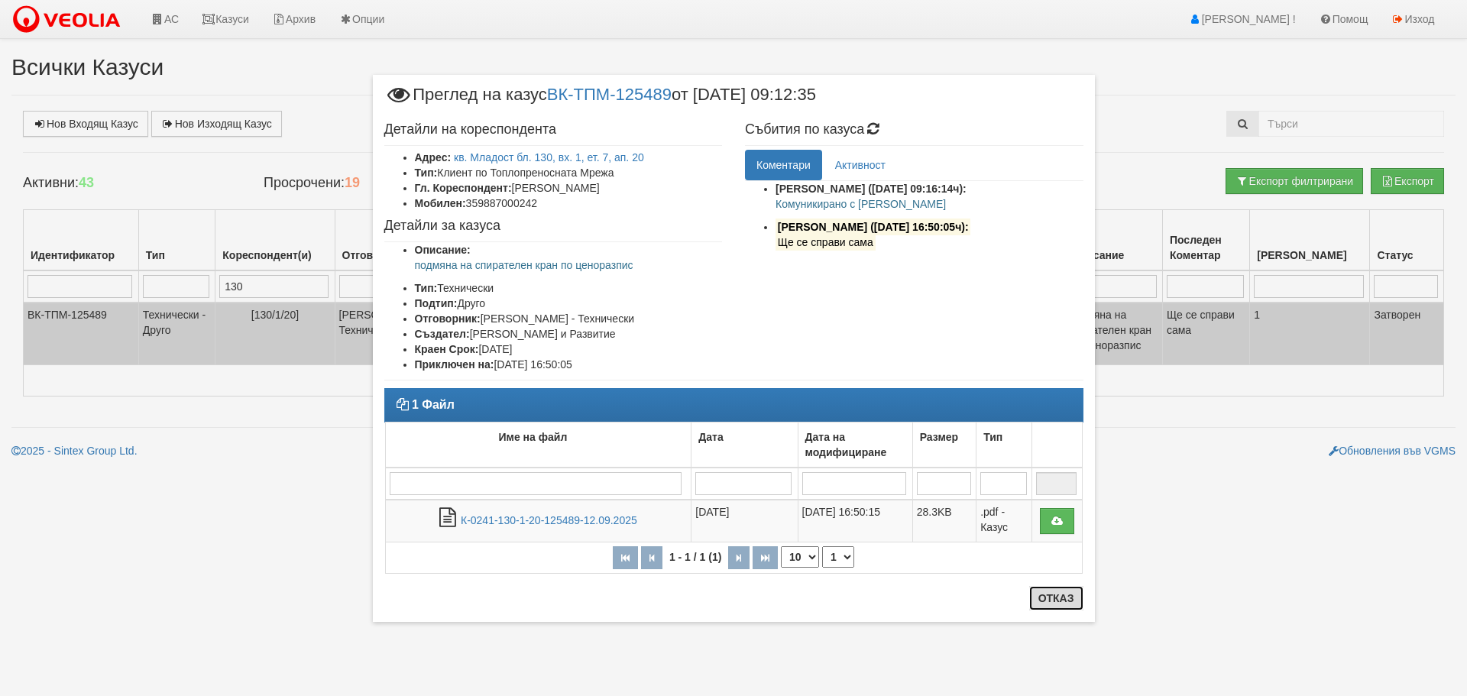
click at [1056, 605] on button "Отказ" at bounding box center [1056, 598] width 54 height 24
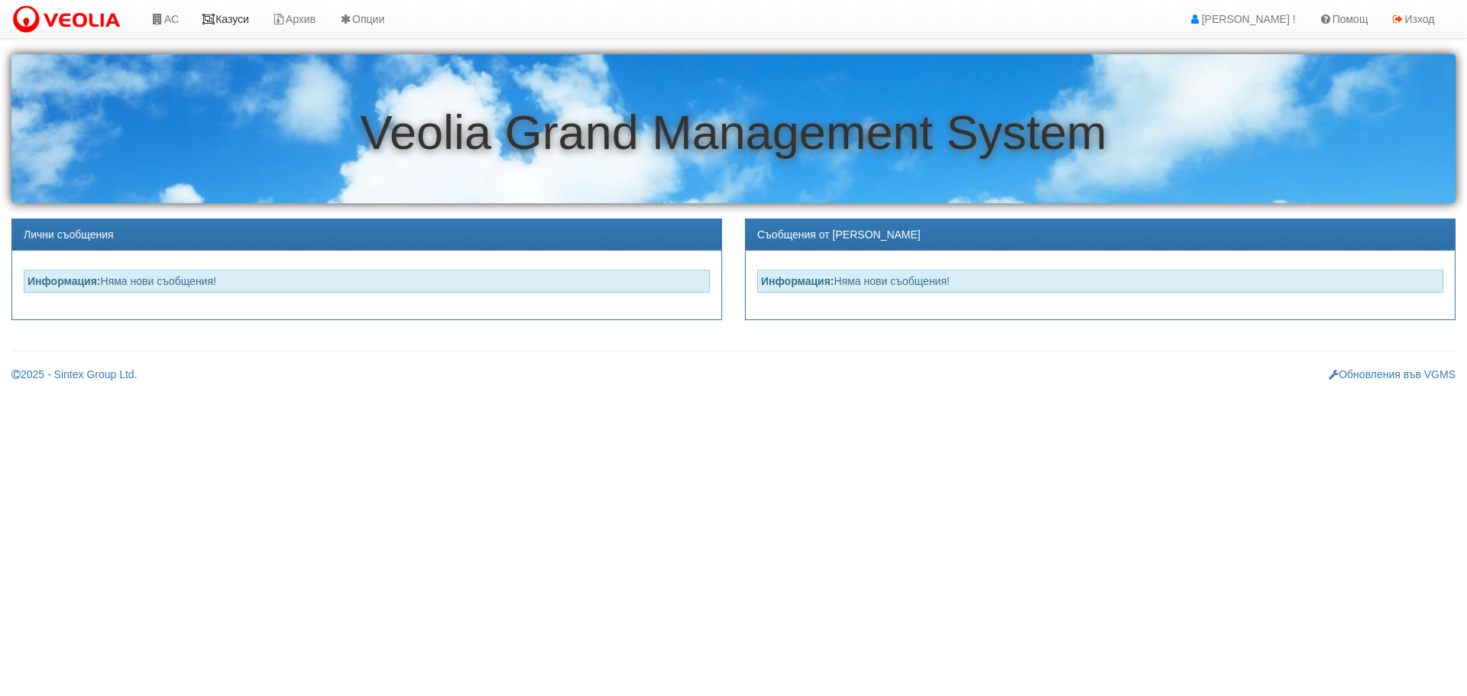
click at [239, 19] on link "Казуси" at bounding box center [225, 19] width 70 height 38
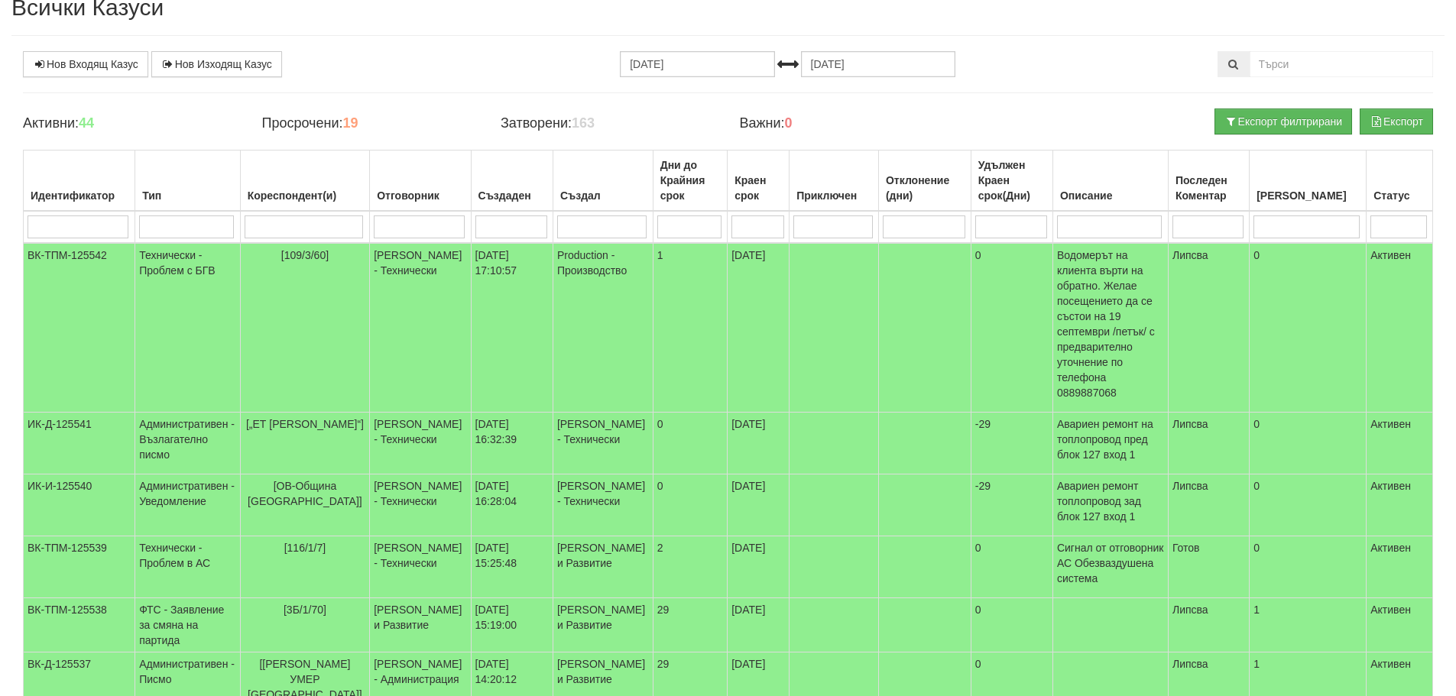
scroll to position [33, 0]
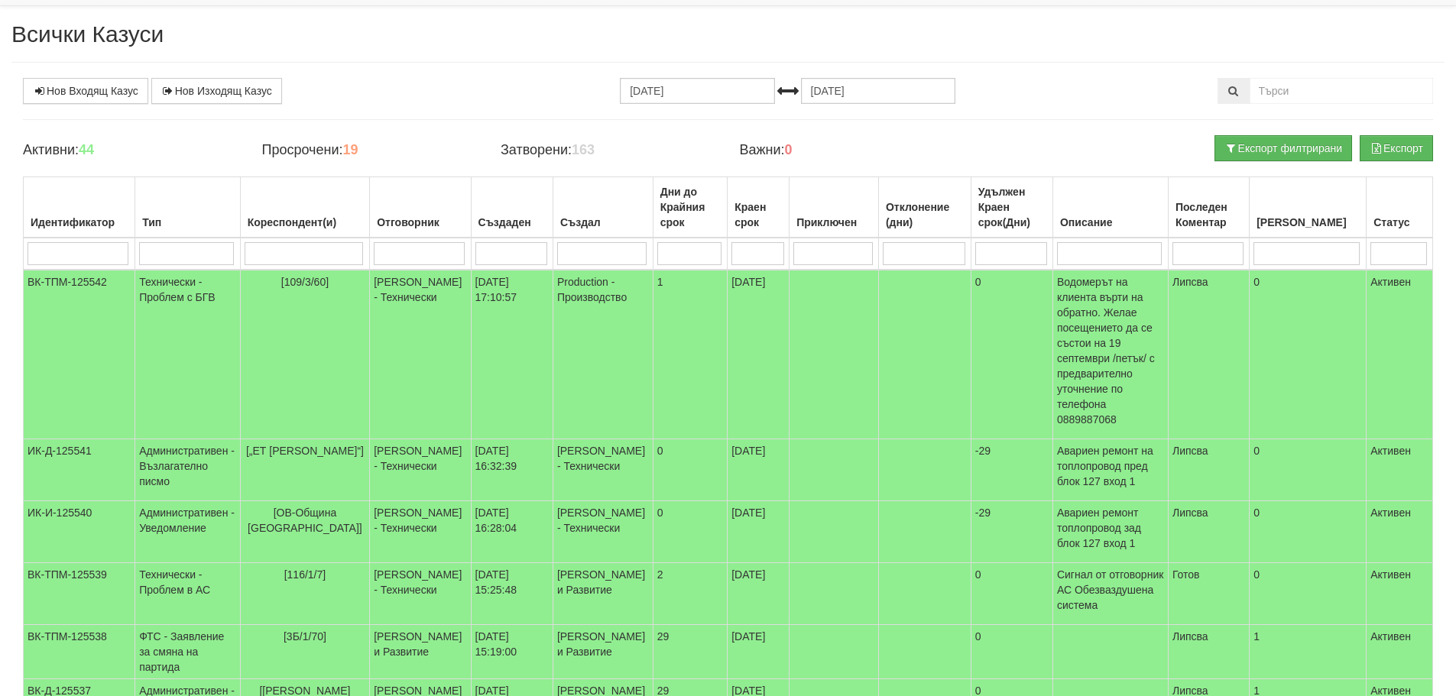
click at [289, 251] on input "search" at bounding box center [304, 253] width 118 height 23
type input "1"
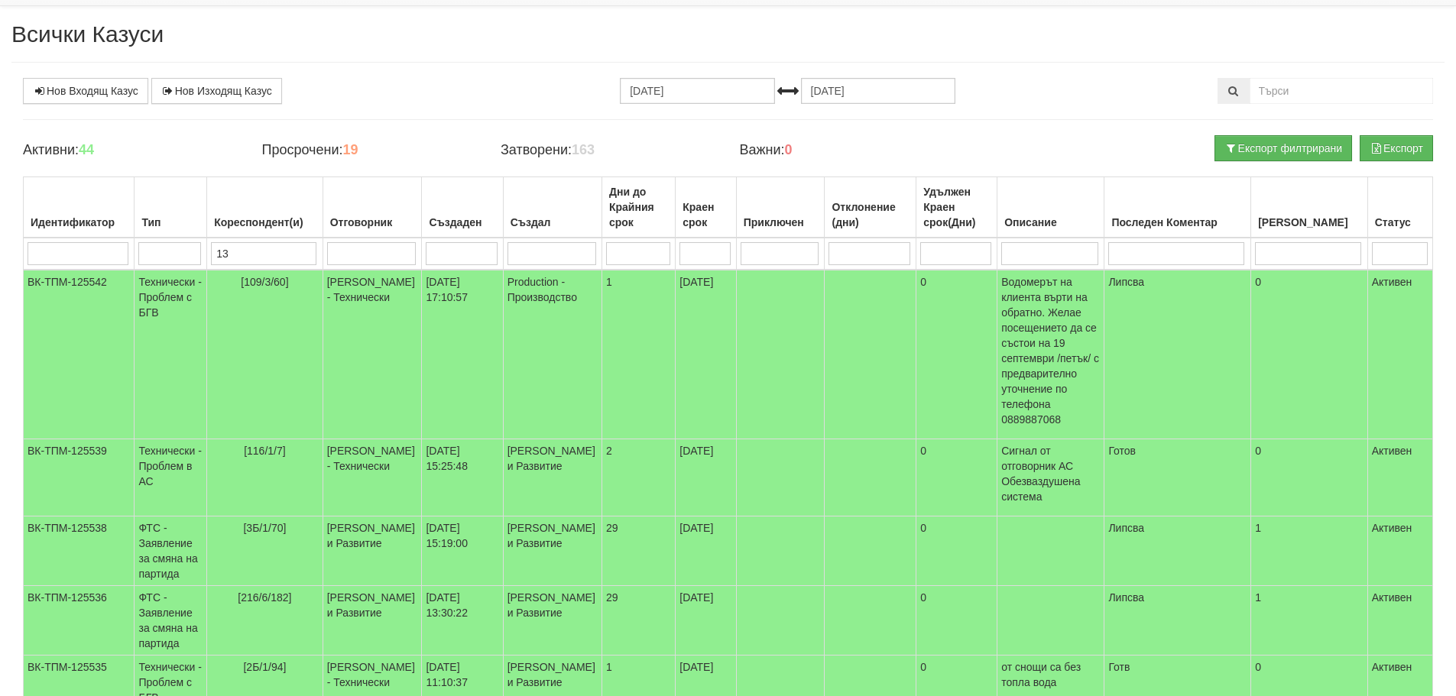
type input "132"
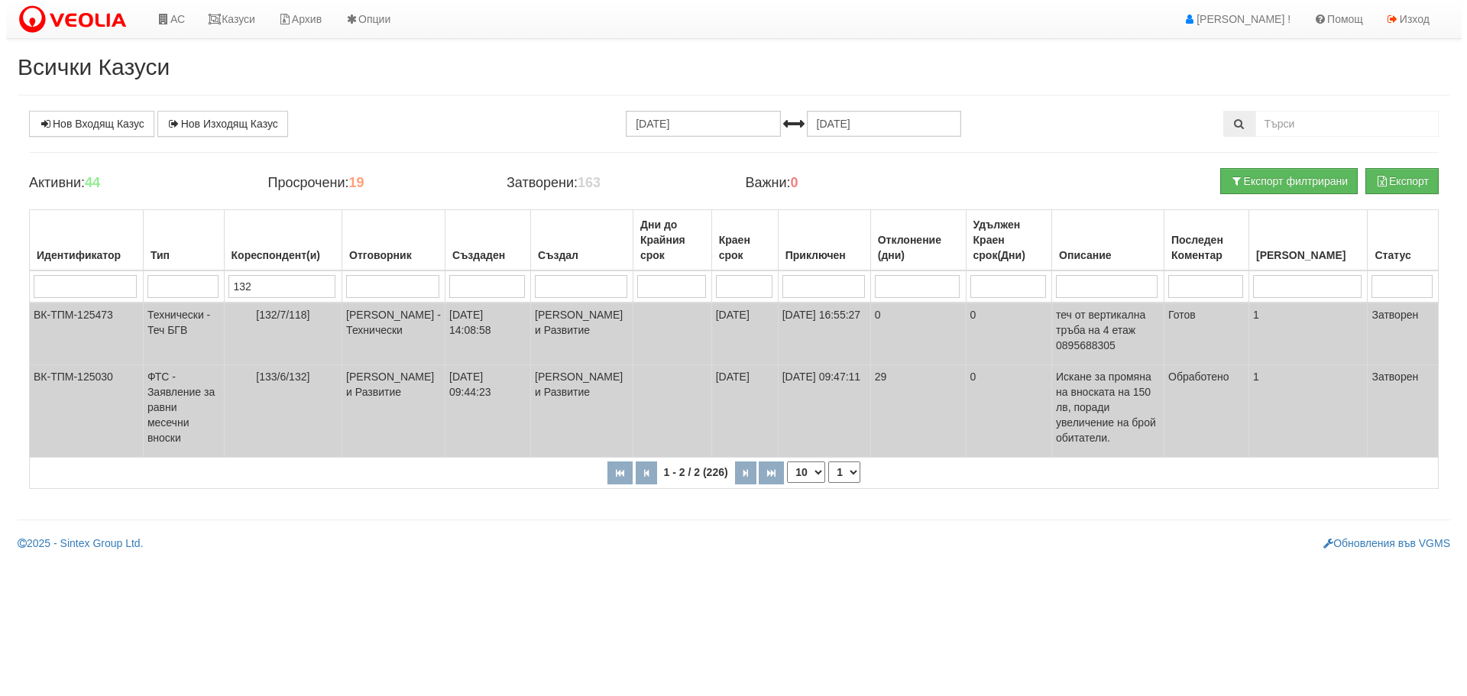
scroll to position [0, 0]
type input "132"
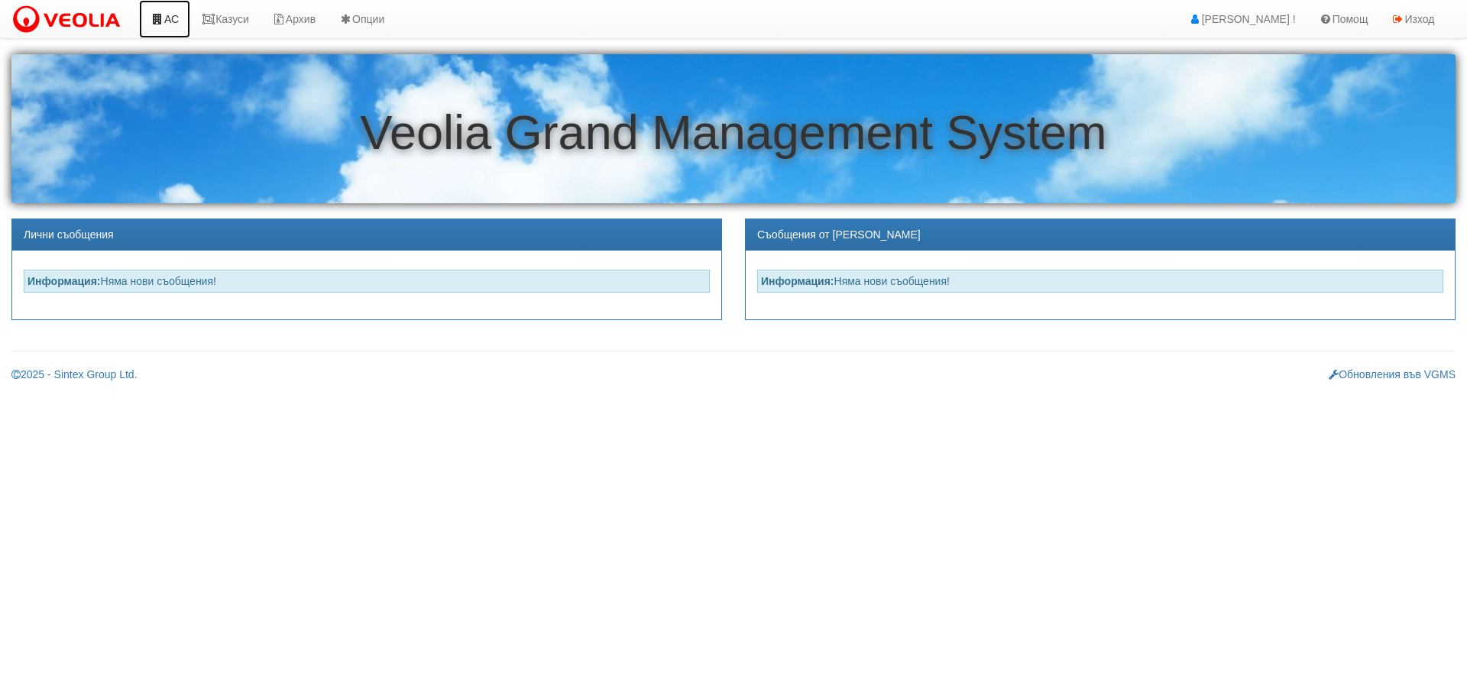
click at [163, 19] on icon at bounding box center [158, 19] width 14 height 11
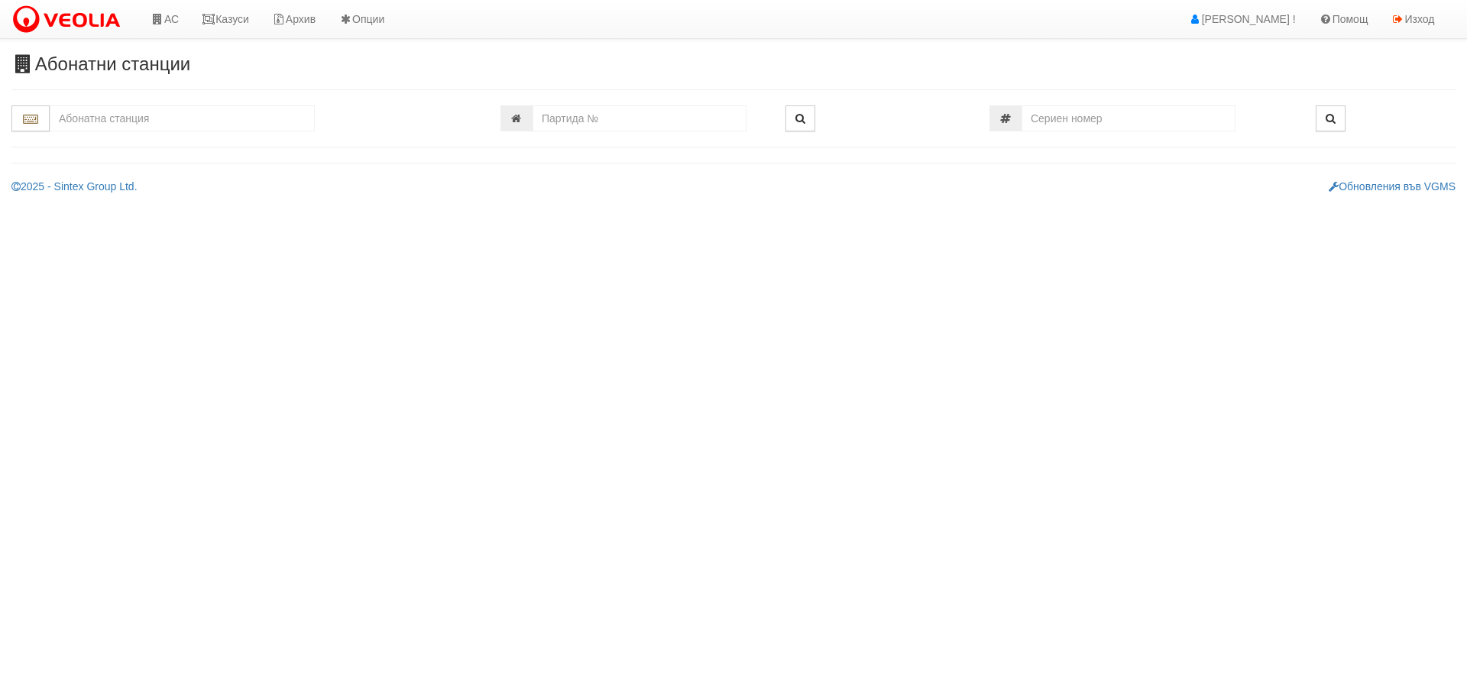
click at [188, 113] on input "text" at bounding box center [182, 118] width 265 height 26
